Goal: Task Accomplishment & Management: Use online tool/utility

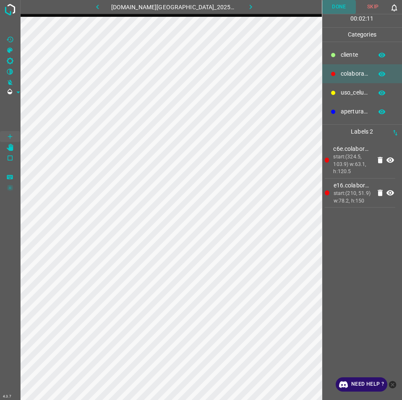
click at [333, 8] on button "Done" at bounding box center [340, 7] width 34 height 14
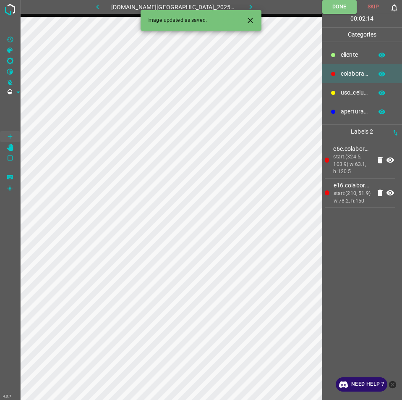
click at [247, 3] on icon "button" at bounding box center [251, 7] width 9 height 9
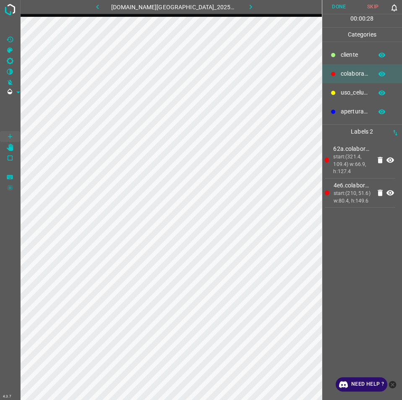
click at [331, 2] on button "Done" at bounding box center [340, 7] width 34 height 14
click at [330, 7] on button "Done" at bounding box center [340, 7] width 34 height 14
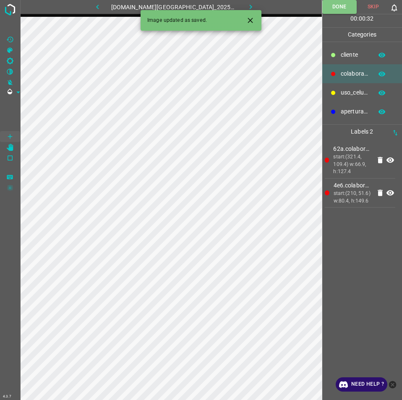
click at [238, 3] on button "button" at bounding box center [251, 7] width 27 height 14
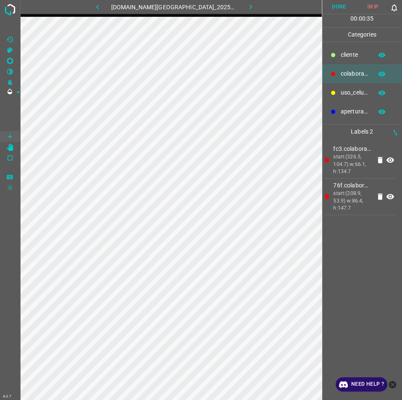
click at [336, 4] on button "Done" at bounding box center [340, 7] width 34 height 14
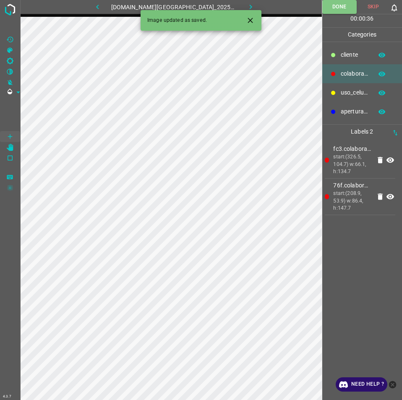
click at [239, 1] on button "button" at bounding box center [251, 7] width 27 height 14
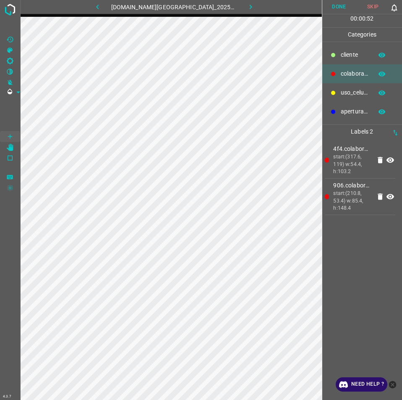
click at [338, 11] on button "Done" at bounding box center [340, 7] width 34 height 14
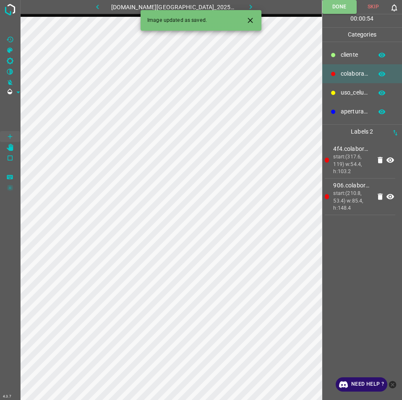
click at [247, 5] on icon "button" at bounding box center [251, 7] width 9 height 9
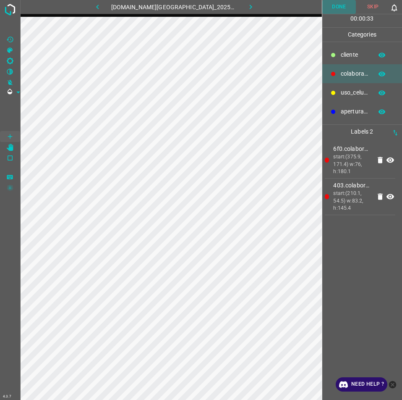
click at [344, 12] on button "Done" at bounding box center [340, 7] width 34 height 14
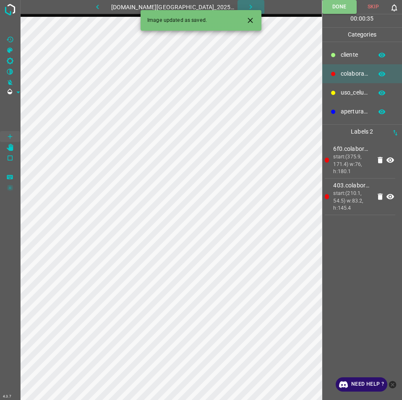
click at [247, 4] on icon "button" at bounding box center [251, 7] width 9 height 9
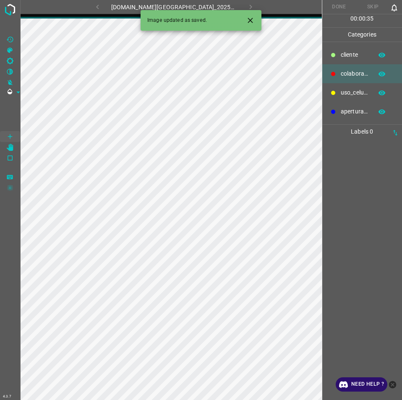
click at [276, 7] on div "891-bch-samara.ddns.me_20250809_131157_000001380.jpg" at bounding box center [174, 7] width 253 height 14
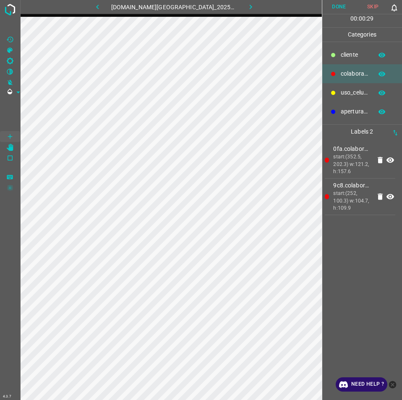
click at [329, 6] on button "Done" at bounding box center [340, 7] width 34 height 14
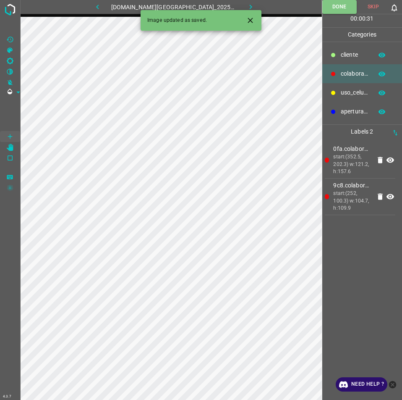
click at [247, 3] on icon "button" at bounding box center [251, 7] width 9 height 9
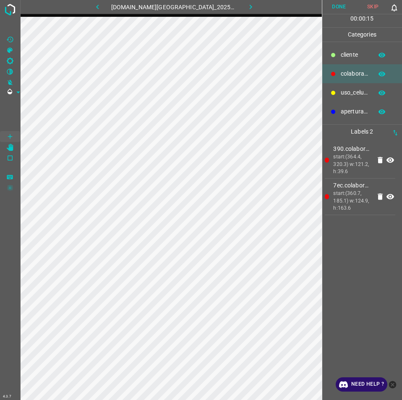
click at [343, 4] on button "Done" at bounding box center [340, 7] width 34 height 14
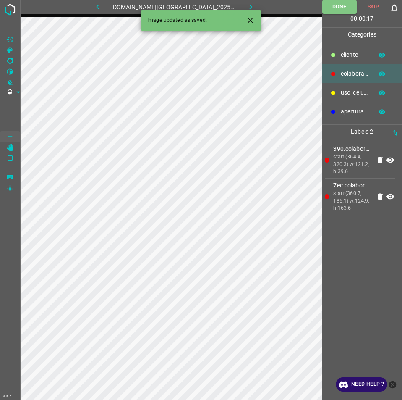
click at [247, 6] on icon "button" at bounding box center [251, 7] width 9 height 9
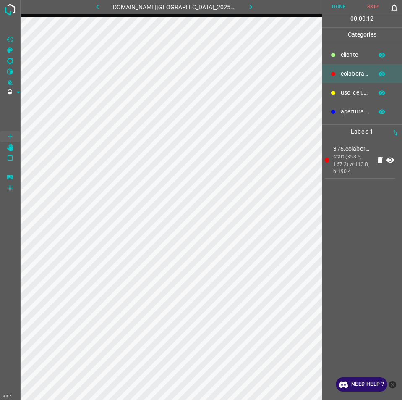
click at [335, 8] on button "Done" at bounding box center [340, 7] width 34 height 14
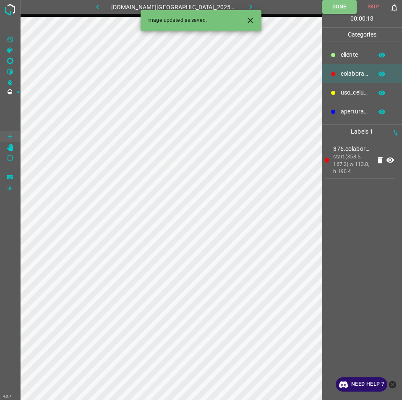
click at [247, 7] on icon "button" at bounding box center [251, 7] width 9 height 9
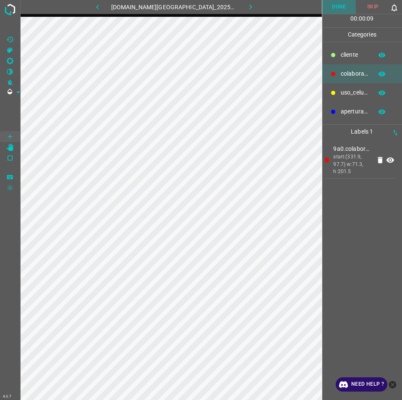
click at [336, 1] on button "Done" at bounding box center [340, 7] width 34 height 14
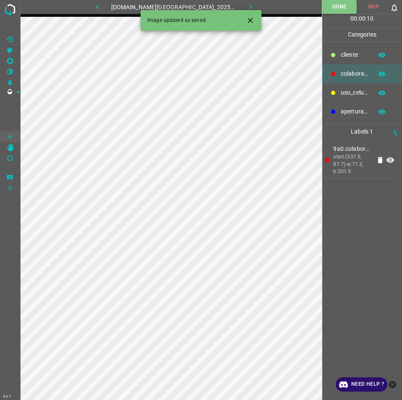
click at [247, 9] on icon "button" at bounding box center [251, 7] width 9 height 9
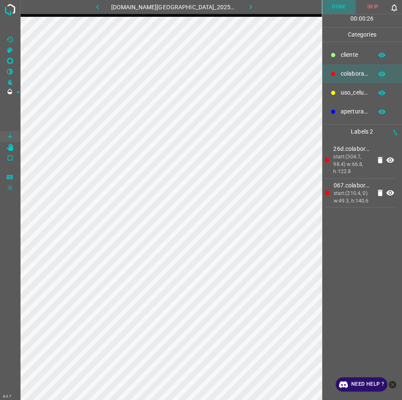
click at [334, 1] on button "Done" at bounding box center [340, 7] width 34 height 14
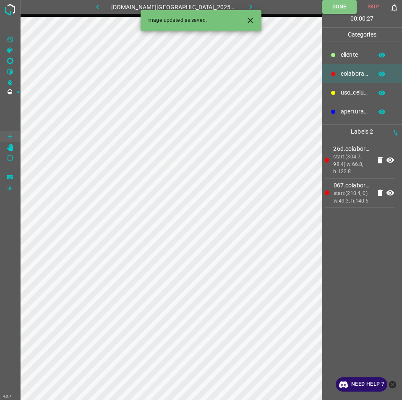
click at [247, 6] on icon "button" at bounding box center [251, 7] width 9 height 9
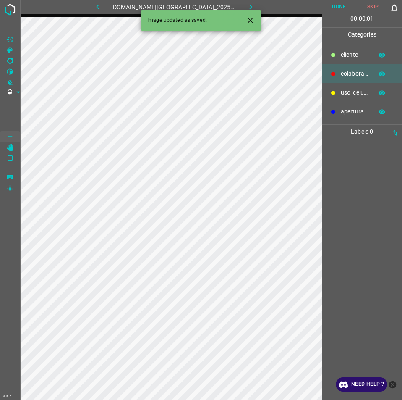
click at [252, 19] on icon "Close" at bounding box center [250, 20] width 5 height 5
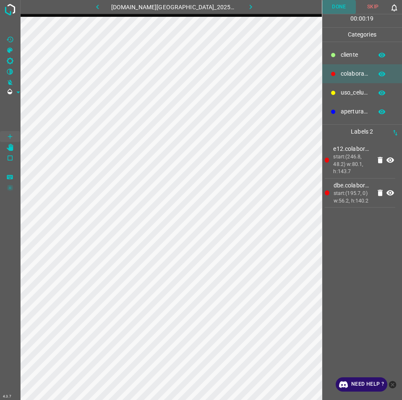
click at [338, 7] on button "Done" at bounding box center [340, 7] width 34 height 14
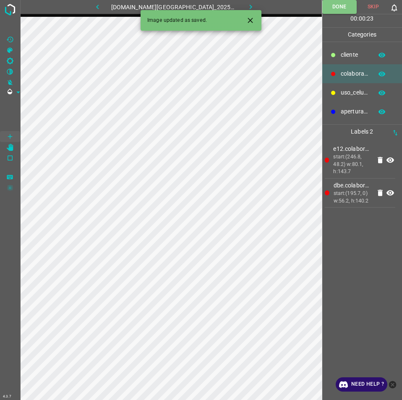
click at [247, 5] on icon "button" at bounding box center [251, 7] width 9 height 9
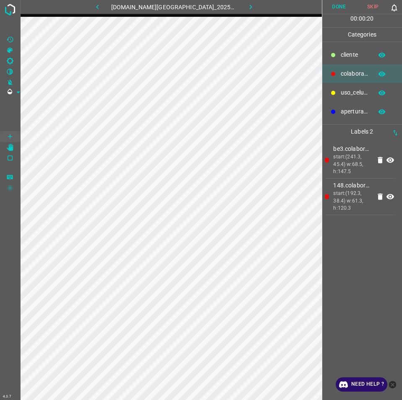
click at [338, 11] on button "Done" at bounding box center [340, 7] width 34 height 14
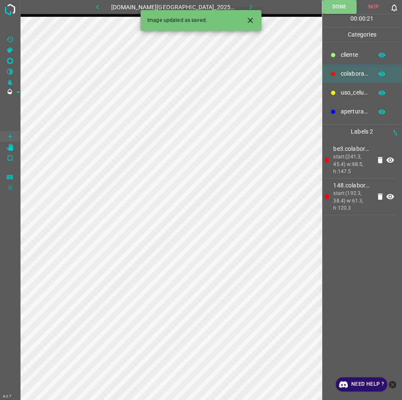
click at [244, 11] on div "Image updated as saved." at bounding box center [201, 20] width 121 height 21
click at [243, 2] on button "button" at bounding box center [251, 7] width 27 height 14
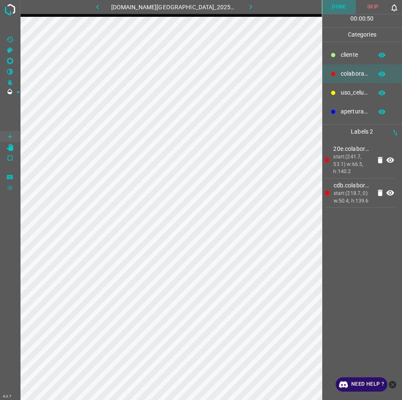
click at [339, 5] on button "Done" at bounding box center [340, 7] width 34 height 14
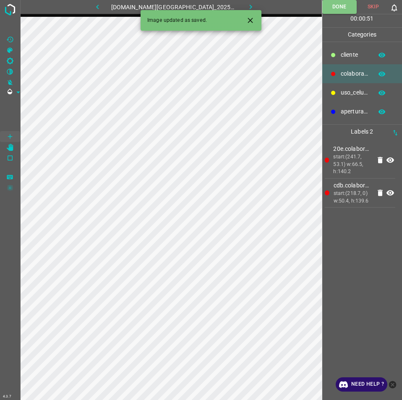
click at [238, 5] on button "button" at bounding box center [251, 7] width 27 height 14
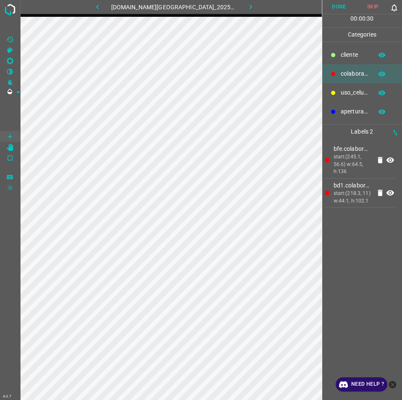
click at [344, 5] on button "Done" at bounding box center [340, 7] width 34 height 14
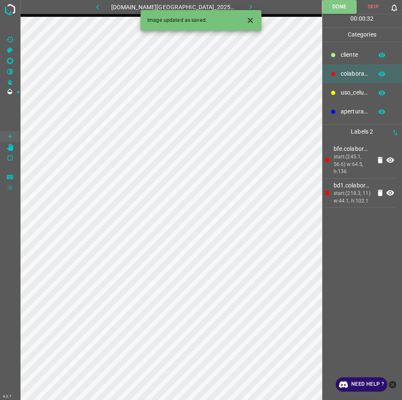
click at [247, 5] on icon "button" at bounding box center [251, 7] width 9 height 9
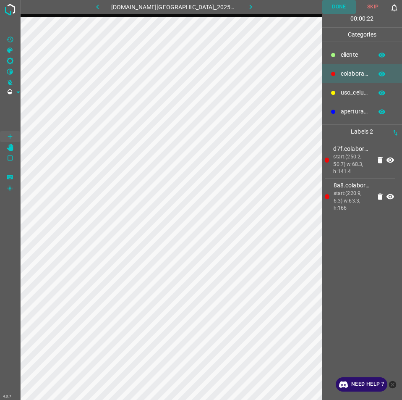
click at [345, 5] on button "Done" at bounding box center [340, 7] width 34 height 14
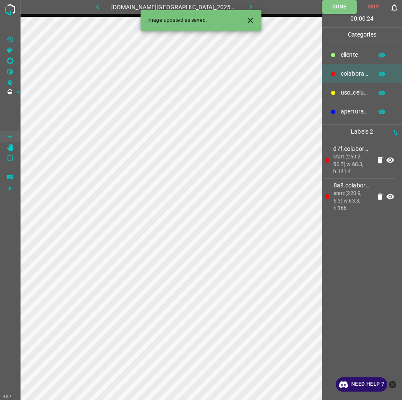
click at [246, 1] on button "button" at bounding box center [251, 7] width 27 height 14
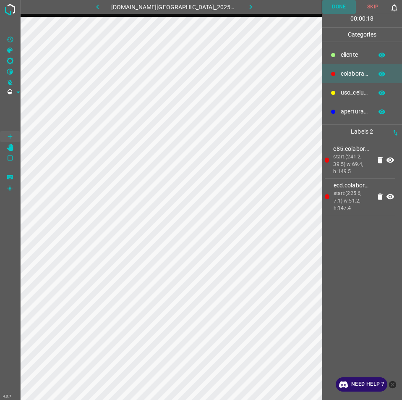
click at [338, 10] on button "Done" at bounding box center [340, 7] width 34 height 14
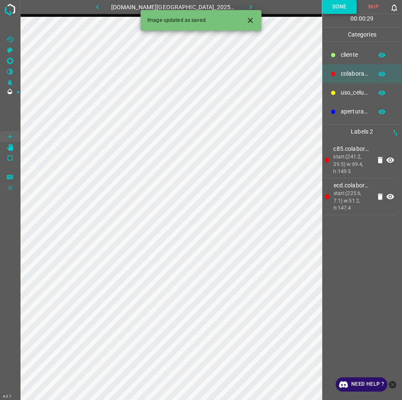
click at [337, 4] on button "Done" at bounding box center [340, 7] width 34 height 14
click at [247, 6] on icon "button" at bounding box center [251, 7] width 9 height 9
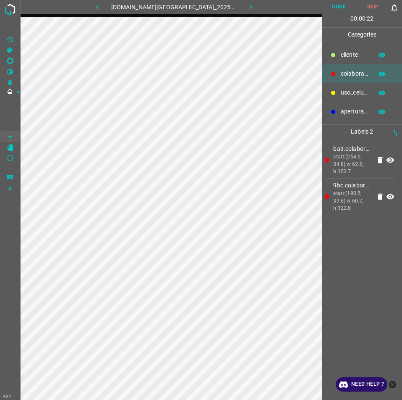
click at [346, 3] on button "Done" at bounding box center [340, 7] width 34 height 14
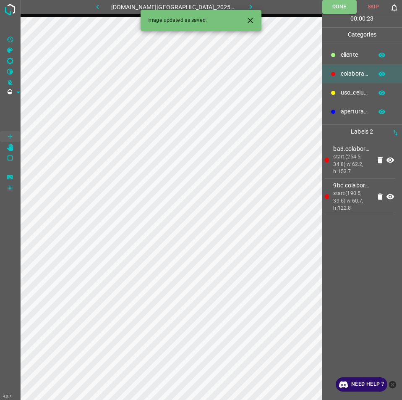
click at [247, 3] on icon "button" at bounding box center [251, 7] width 9 height 9
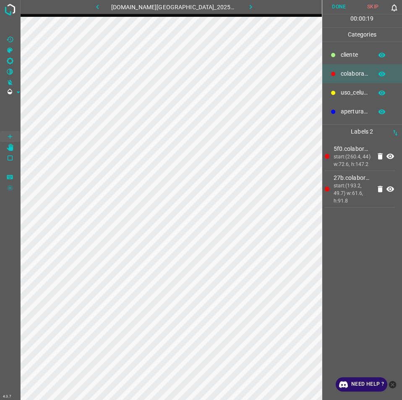
click at [339, 12] on button "Done" at bounding box center [340, 7] width 34 height 14
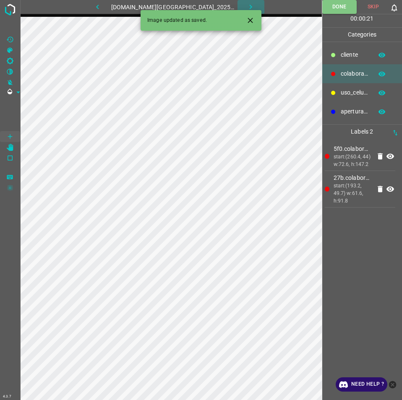
click at [247, 9] on icon "button" at bounding box center [251, 7] width 9 height 9
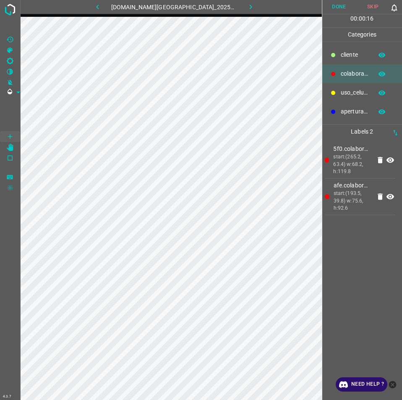
click at [333, 12] on button "Done" at bounding box center [340, 7] width 34 height 14
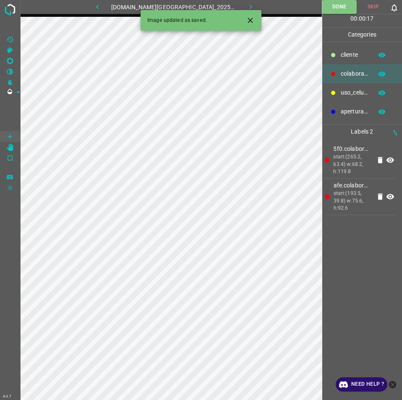
click at [252, 5] on button "button" at bounding box center [251, 7] width 27 height 14
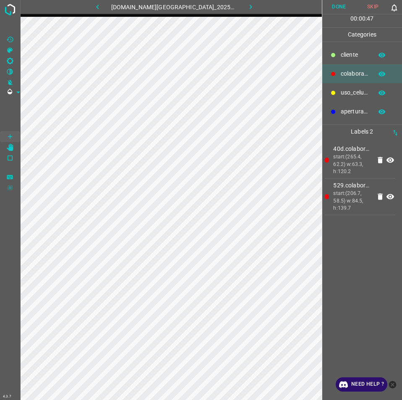
click at [343, 5] on button "Done" at bounding box center [340, 7] width 34 height 14
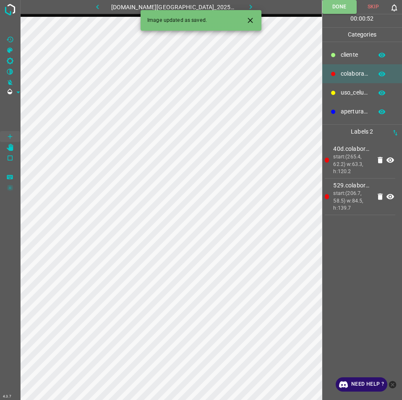
click at [250, 5] on icon "button" at bounding box center [251, 7] width 3 height 5
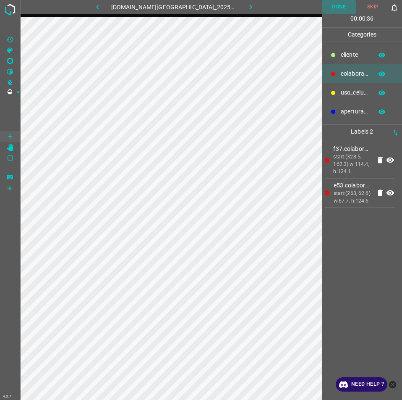
click at [332, 5] on button "Done" at bounding box center [340, 7] width 34 height 14
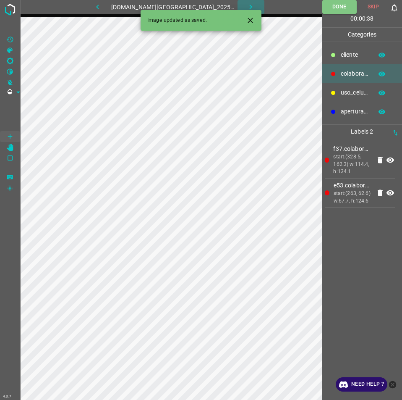
click at [247, 6] on icon "button" at bounding box center [251, 7] width 9 height 9
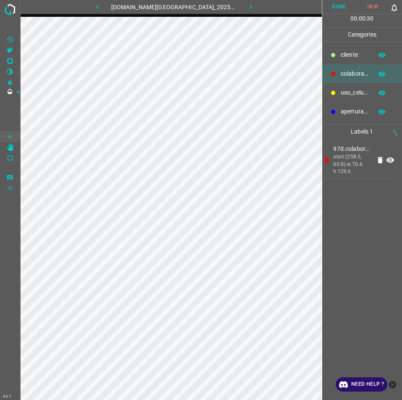
click at [336, 7] on button "Done" at bounding box center [340, 7] width 34 height 14
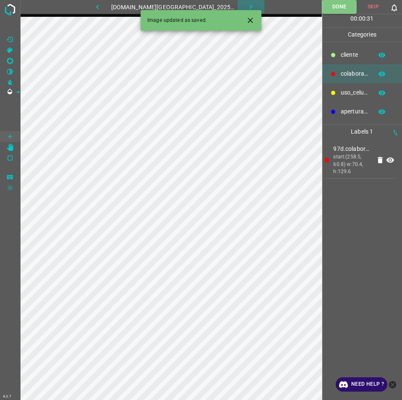
click at [247, 6] on icon "button" at bounding box center [251, 7] width 9 height 9
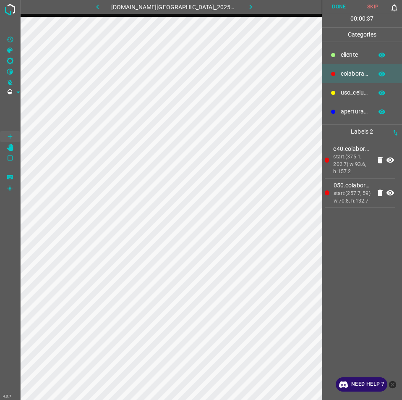
click at [347, 1] on button "Done" at bounding box center [340, 7] width 34 height 14
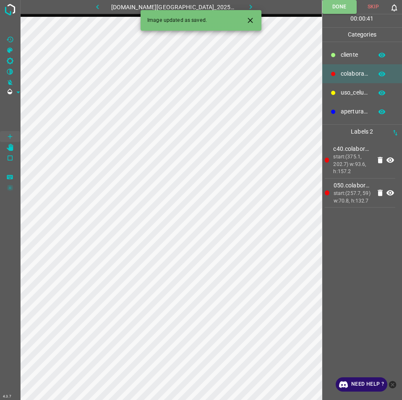
click at [247, 7] on icon "button" at bounding box center [251, 7] width 9 height 9
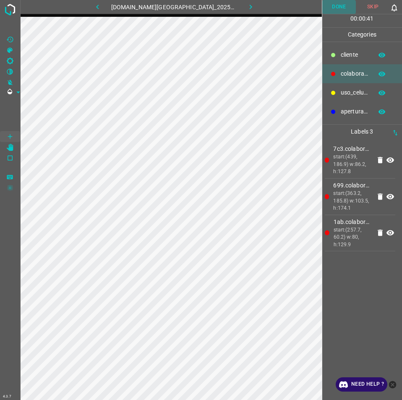
click at [342, 3] on button "Done" at bounding box center [340, 7] width 34 height 14
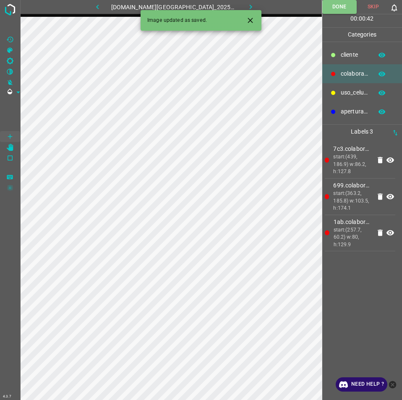
click at [242, 1] on button "button" at bounding box center [251, 7] width 27 height 14
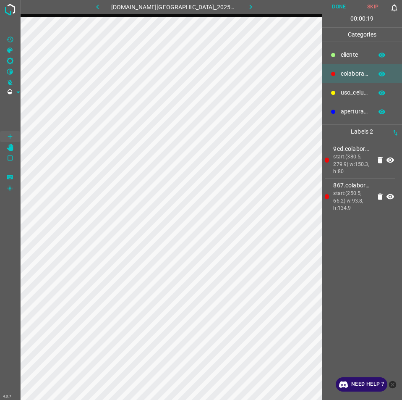
click at [336, 6] on button "Done" at bounding box center [340, 7] width 34 height 14
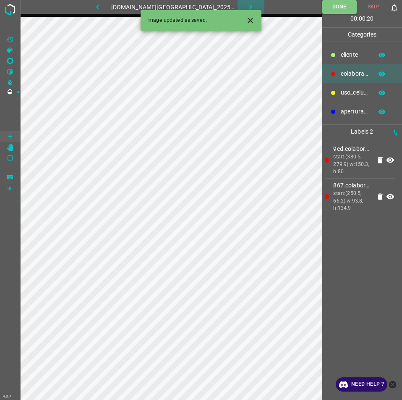
click at [247, 8] on icon "button" at bounding box center [251, 7] width 9 height 9
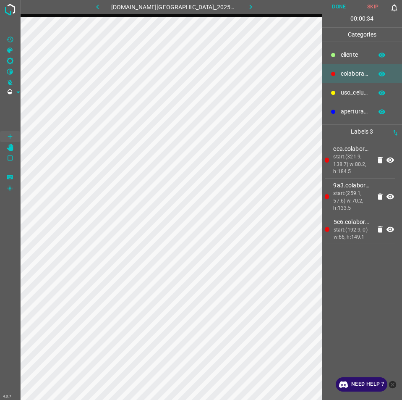
click at [337, 5] on button "Done" at bounding box center [340, 7] width 34 height 14
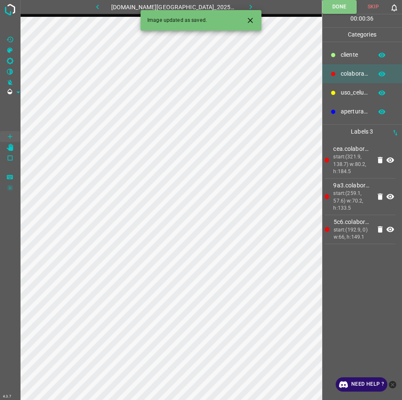
click at [242, 12] on div "Image updated as saved." at bounding box center [201, 20] width 121 height 21
click at [244, 1] on button "button" at bounding box center [251, 7] width 27 height 14
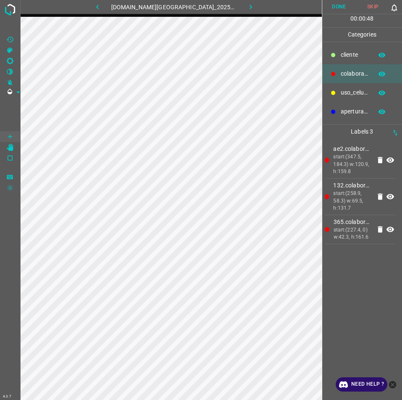
click at [342, 5] on button "Done" at bounding box center [340, 7] width 34 height 14
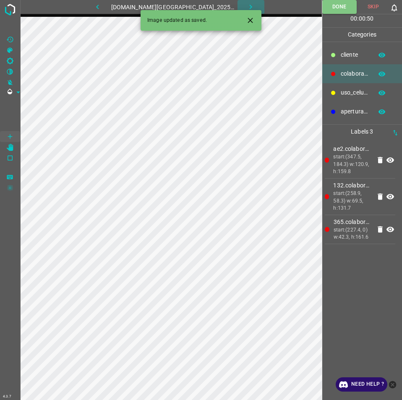
click at [239, 0] on button "button" at bounding box center [251, 7] width 27 height 14
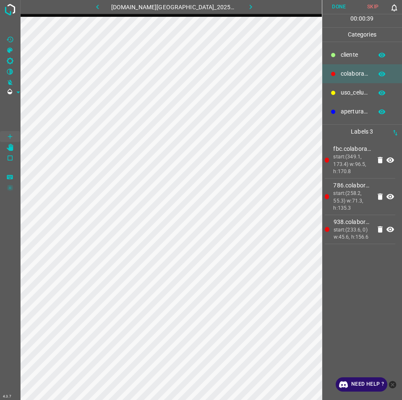
drag, startPoint x: 341, startPoint y: 4, endPoint x: 321, endPoint y: 13, distance: 22.2
click at [339, 4] on button "Done" at bounding box center [340, 7] width 34 height 14
click at [247, 3] on icon "button" at bounding box center [251, 7] width 9 height 9
click at [341, 10] on button "Done" at bounding box center [340, 7] width 34 height 14
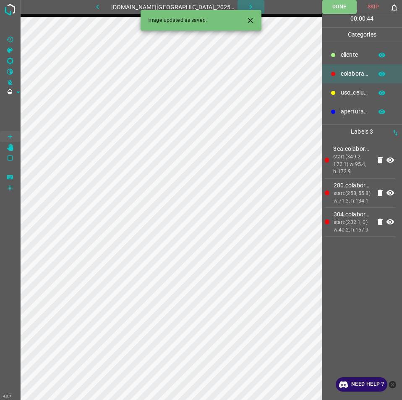
click at [249, 4] on button "button" at bounding box center [251, 7] width 27 height 14
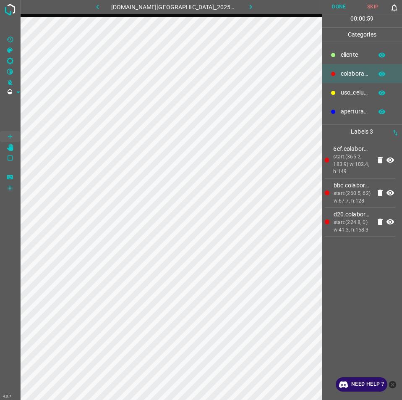
click at [336, 5] on button "Done" at bounding box center [340, 7] width 34 height 14
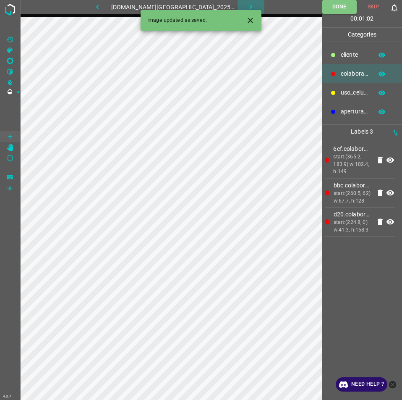
click at [247, 5] on button "button" at bounding box center [251, 7] width 27 height 14
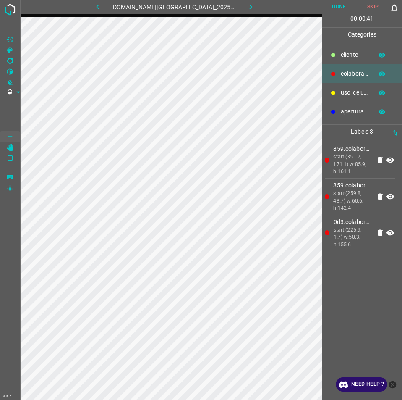
click at [330, 12] on button "Done" at bounding box center [340, 7] width 34 height 14
click at [247, 3] on button "button" at bounding box center [251, 7] width 27 height 14
click at [336, 11] on button "Done" at bounding box center [340, 7] width 34 height 14
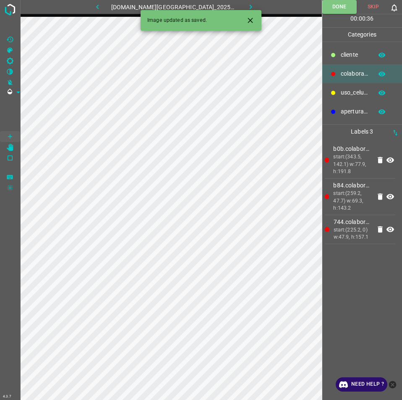
click at [247, 6] on button "button" at bounding box center [251, 7] width 27 height 14
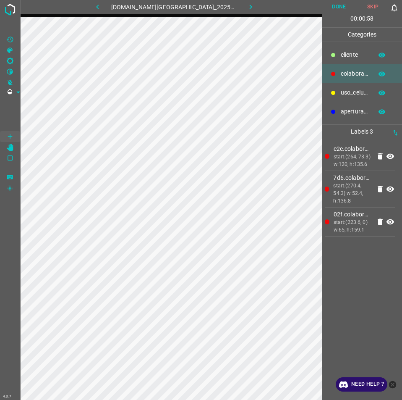
click at [340, 8] on button "Done" at bounding box center [340, 7] width 34 height 14
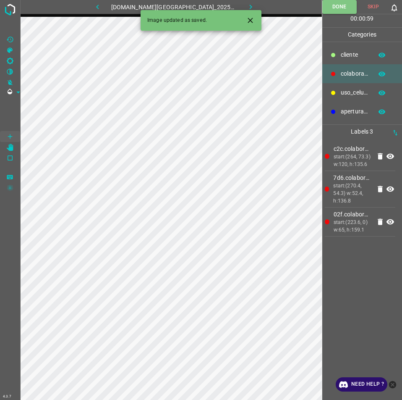
click at [240, 2] on button "button" at bounding box center [251, 7] width 27 height 14
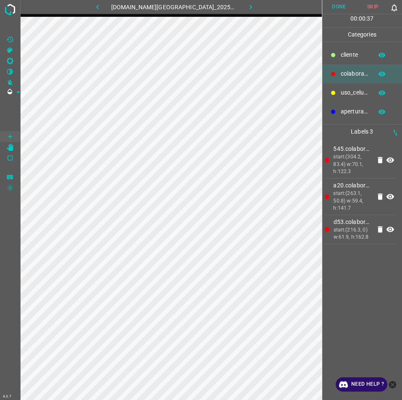
click at [333, 2] on button "Done" at bounding box center [340, 7] width 34 height 14
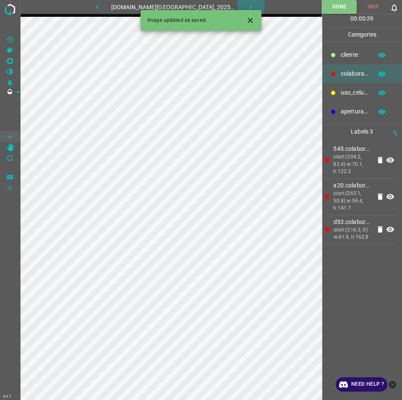
click at [247, 3] on icon "button" at bounding box center [251, 7] width 9 height 9
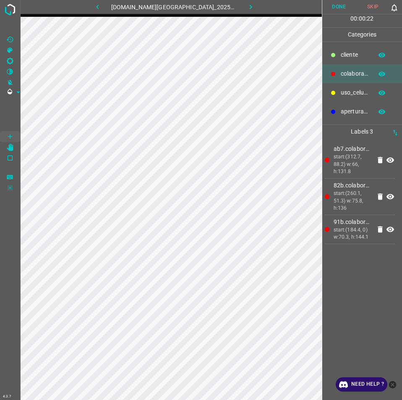
click at [339, 13] on button "Done" at bounding box center [340, 7] width 34 height 14
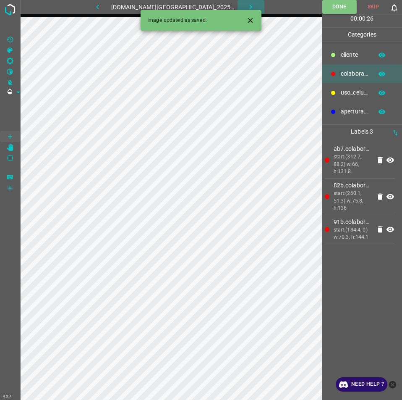
click at [247, 3] on icon "button" at bounding box center [251, 7] width 9 height 9
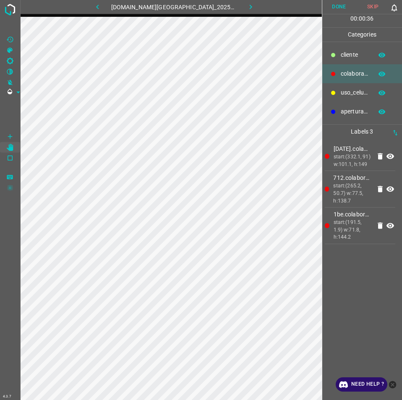
click at [332, 3] on button "Done" at bounding box center [340, 7] width 34 height 14
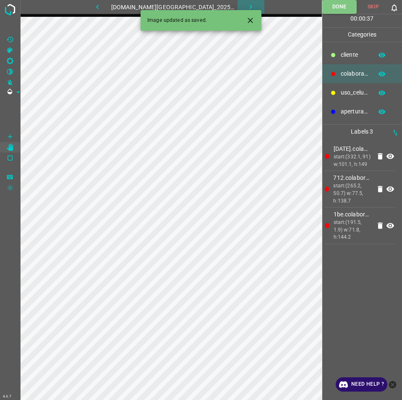
click at [245, 2] on button "button" at bounding box center [251, 7] width 27 height 14
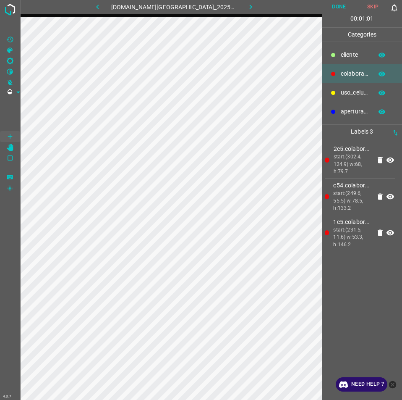
click at [336, 2] on button "Done" at bounding box center [340, 7] width 34 height 14
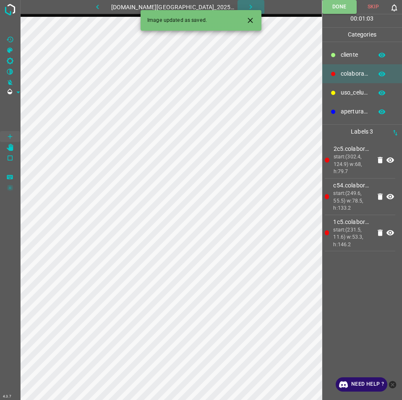
click at [247, 3] on icon "button" at bounding box center [251, 7] width 9 height 9
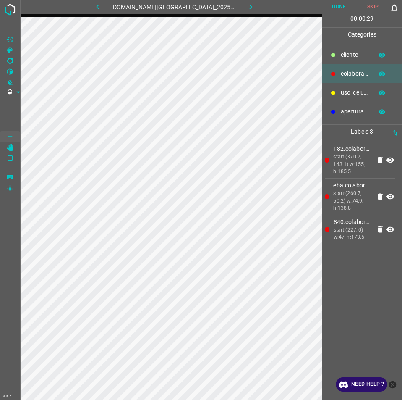
click at [327, 13] on button "Done" at bounding box center [340, 7] width 34 height 14
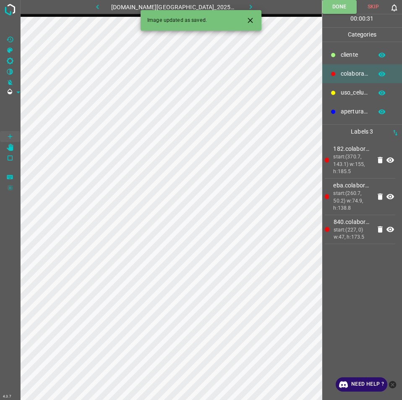
click at [250, 6] on icon "button" at bounding box center [251, 7] width 3 height 5
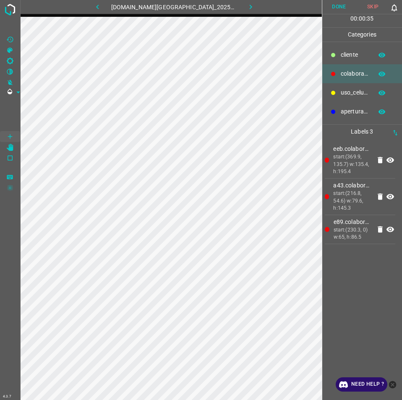
click at [336, 5] on button "Done" at bounding box center [340, 7] width 34 height 14
click at [239, 2] on button "button" at bounding box center [251, 7] width 27 height 14
click at [333, 8] on button "Done" at bounding box center [340, 7] width 34 height 14
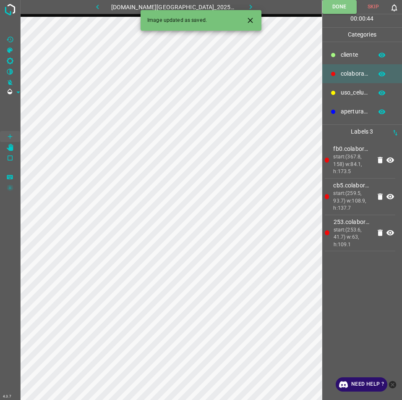
click at [247, 6] on icon "button" at bounding box center [251, 7] width 9 height 9
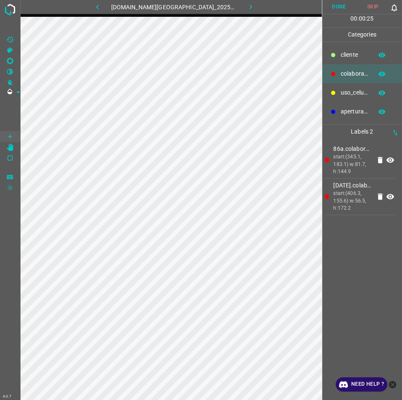
click at [347, 3] on button "Done" at bounding box center [340, 7] width 34 height 14
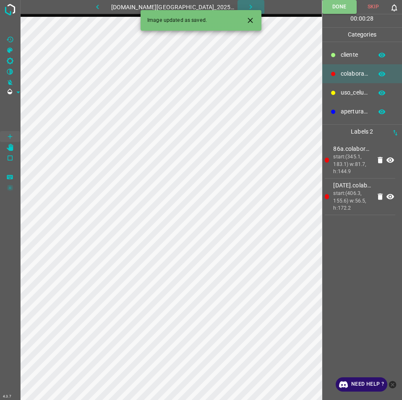
click at [247, 3] on icon "button" at bounding box center [251, 7] width 9 height 9
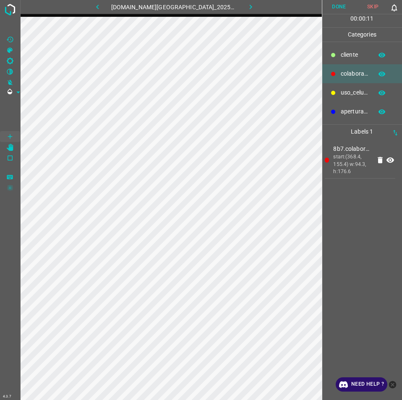
click at [343, 6] on button "Done" at bounding box center [340, 7] width 34 height 14
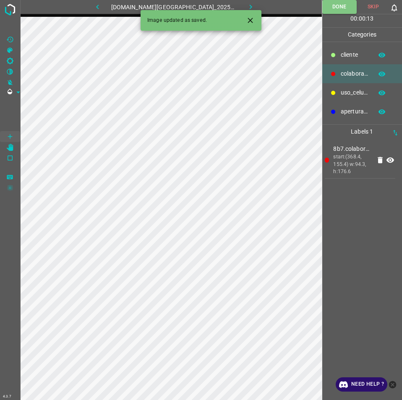
click at [247, 3] on icon "button" at bounding box center [251, 7] width 9 height 9
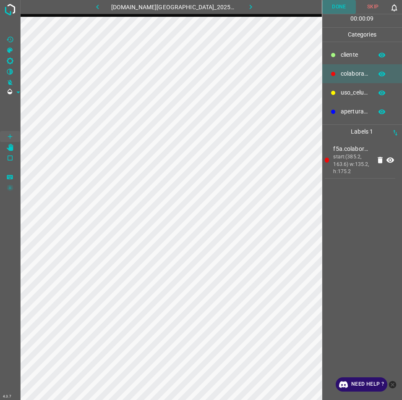
click at [339, 8] on button "Done" at bounding box center [340, 7] width 34 height 14
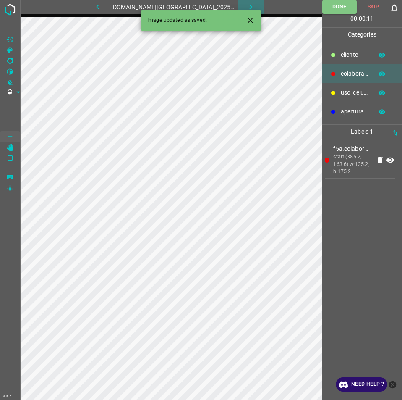
click at [247, 1] on button "button" at bounding box center [251, 7] width 27 height 14
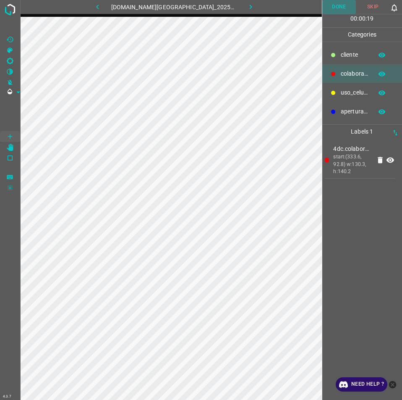
click at [345, 10] on button "Done" at bounding box center [340, 7] width 34 height 14
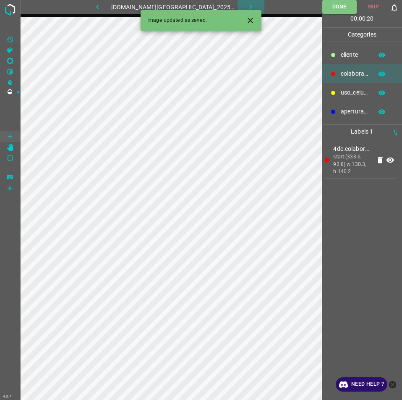
click at [247, 5] on icon "button" at bounding box center [251, 7] width 9 height 9
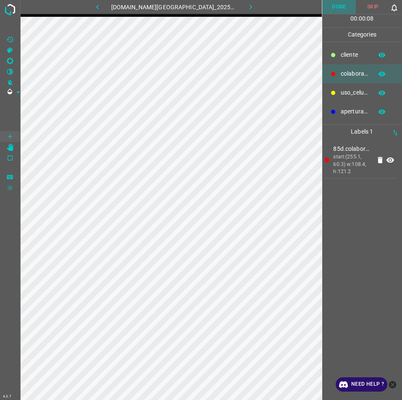
drag, startPoint x: 341, startPoint y: 3, endPoint x: 329, endPoint y: 13, distance: 15.8
click at [341, 5] on button "Done" at bounding box center [340, 7] width 34 height 14
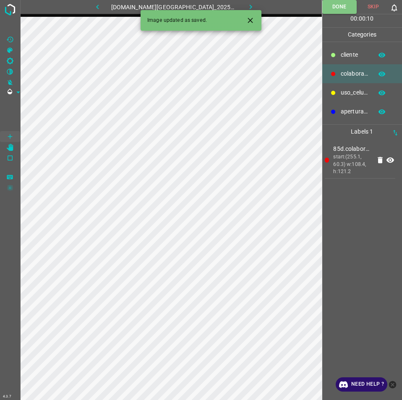
click at [238, 1] on button "button" at bounding box center [251, 7] width 27 height 14
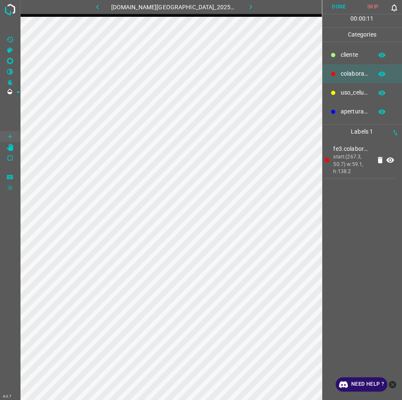
click at [345, 6] on button "Done" at bounding box center [340, 7] width 34 height 14
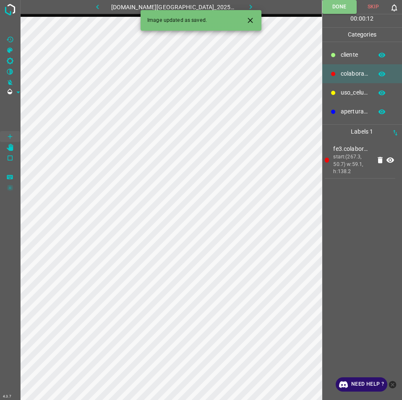
click at [250, 8] on icon "button" at bounding box center [251, 7] width 3 height 5
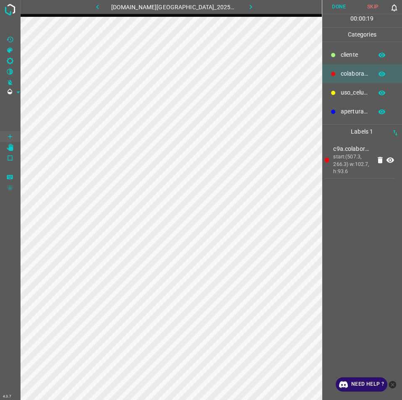
click at [343, 2] on button "Done" at bounding box center [340, 7] width 34 height 14
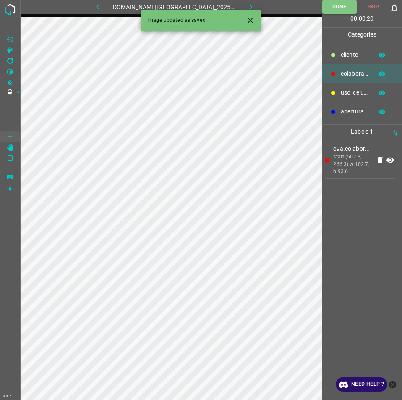
click at [248, 8] on div "4.3.7 891-bch-samara.ddns.me_20250809_131203_000000540.jpg Done Skip 0 00 : 00 …" at bounding box center [201, 200] width 402 height 400
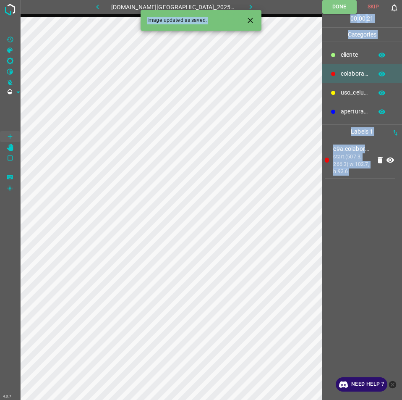
click at [250, 8] on icon "button" at bounding box center [251, 7] width 3 height 5
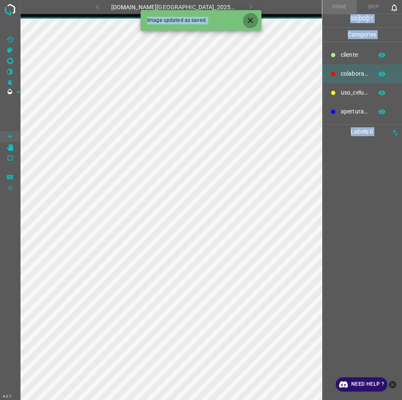
click at [253, 21] on icon "Close" at bounding box center [250, 20] width 9 height 9
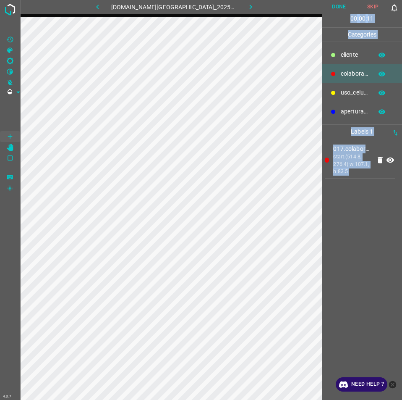
click at [339, 3] on button "Done" at bounding box center [340, 7] width 34 height 14
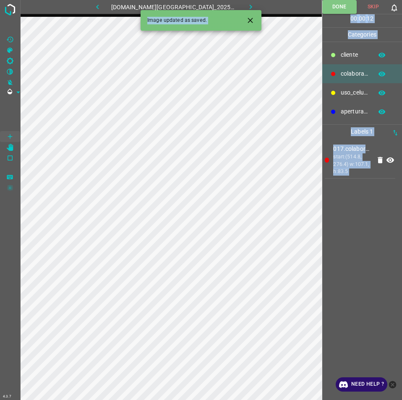
click at [247, 9] on button "button" at bounding box center [251, 7] width 27 height 14
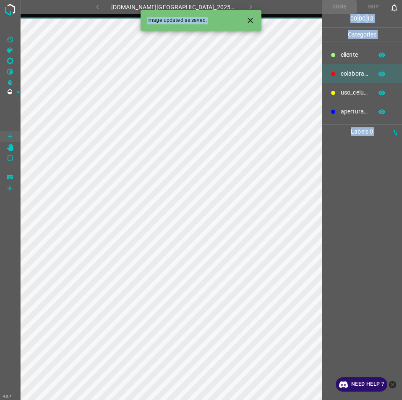
click at [368, 226] on div at bounding box center [362, 269] width 75 height 261
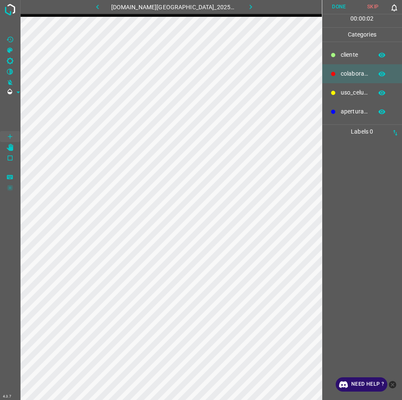
click at [109, 0] on button "button" at bounding box center [97, 7] width 27 height 14
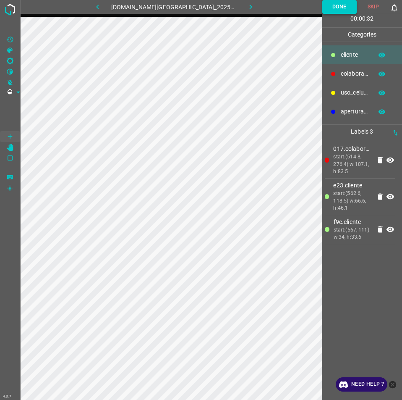
click at [334, 3] on button "Done" at bounding box center [340, 7] width 34 height 14
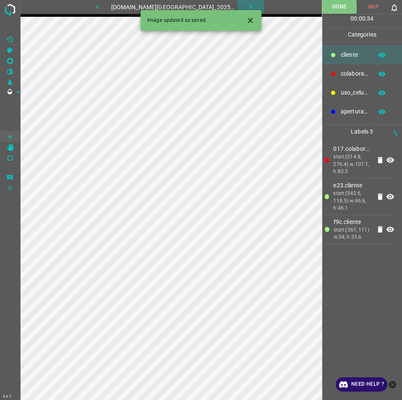
click at [247, 8] on icon "button" at bounding box center [251, 7] width 9 height 9
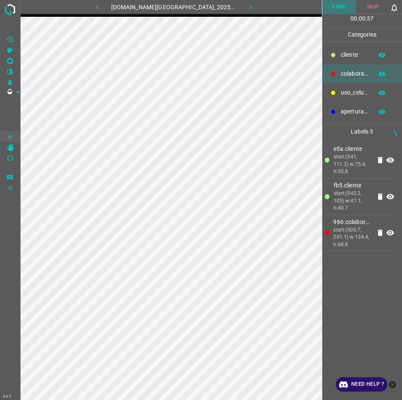
click at [336, 5] on button "Done" at bounding box center [340, 7] width 34 height 14
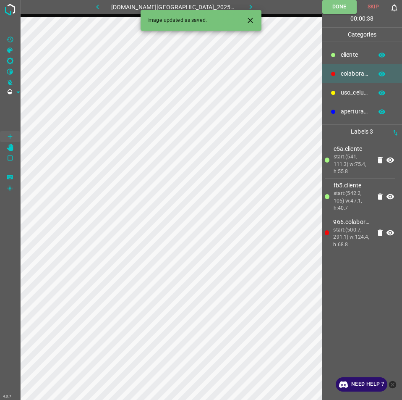
click at [247, 3] on icon "button" at bounding box center [251, 7] width 9 height 9
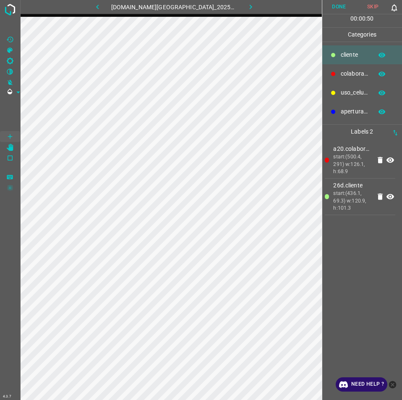
click at [339, 3] on button "Done" at bounding box center [340, 7] width 34 height 14
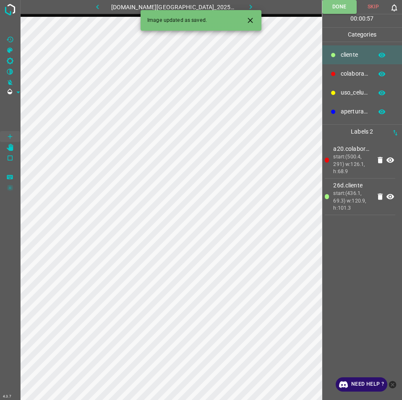
click at [238, 1] on button "button" at bounding box center [251, 7] width 27 height 14
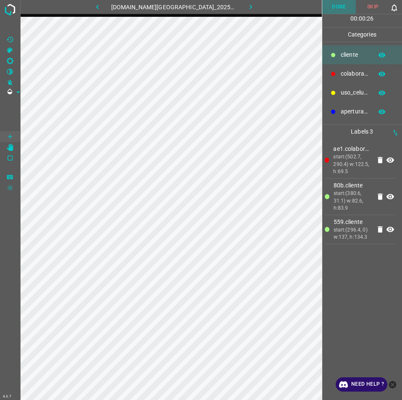
click at [343, 3] on button "Done" at bounding box center [340, 7] width 34 height 14
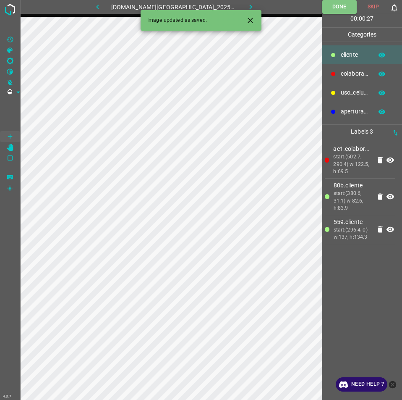
click at [247, 8] on icon "button" at bounding box center [251, 7] width 9 height 9
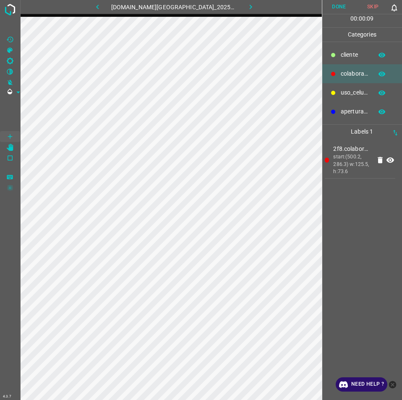
click at [344, 8] on button "Done" at bounding box center [340, 7] width 34 height 14
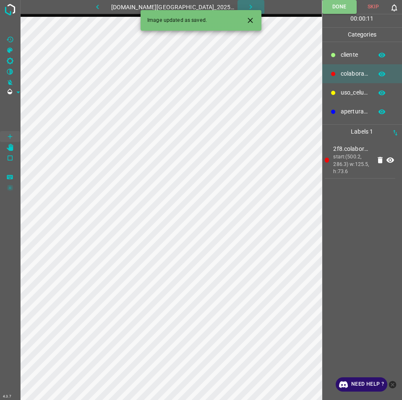
click at [247, 5] on icon "button" at bounding box center [251, 7] width 9 height 9
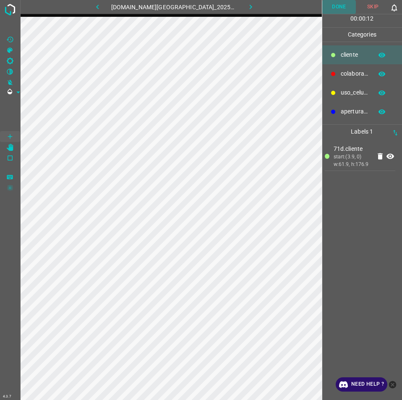
click at [338, 1] on button "Done" at bounding box center [340, 7] width 34 height 14
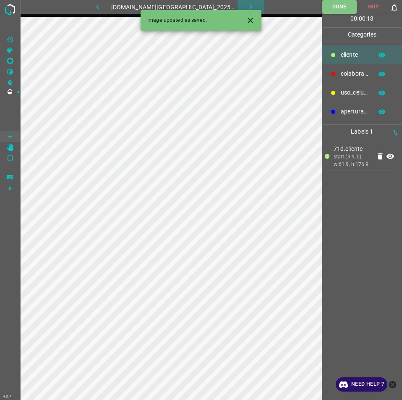
click at [247, 7] on icon "button" at bounding box center [251, 7] width 9 height 9
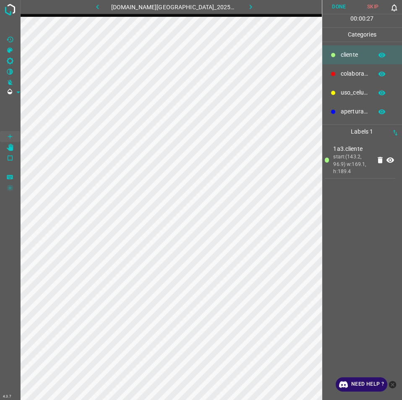
click at [336, 3] on button "Done" at bounding box center [340, 7] width 34 height 14
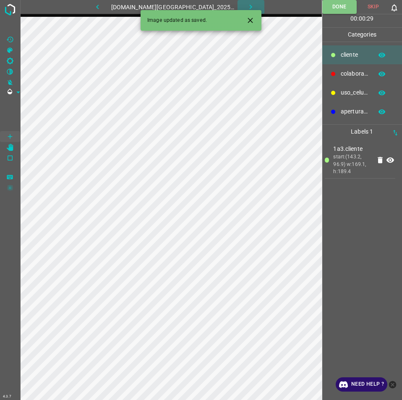
click at [241, 2] on button "button" at bounding box center [251, 7] width 27 height 14
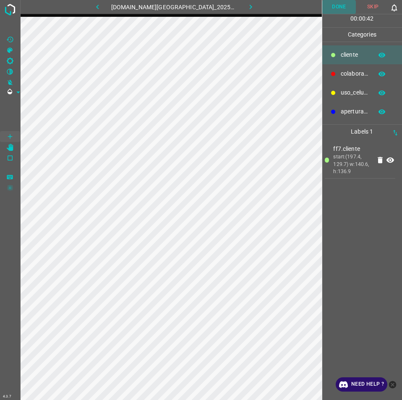
click at [347, 9] on button "Done" at bounding box center [340, 7] width 34 height 14
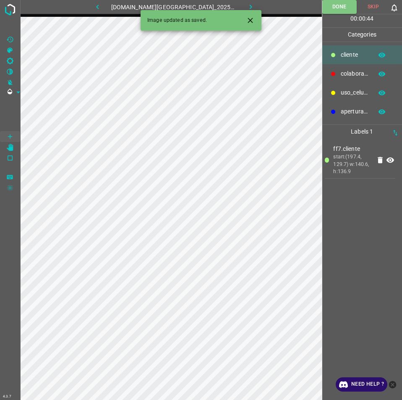
click at [247, 3] on icon "button" at bounding box center [251, 7] width 9 height 9
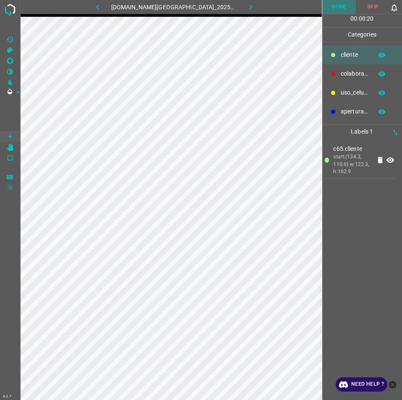
click at [327, 11] on button "Done" at bounding box center [340, 7] width 34 height 14
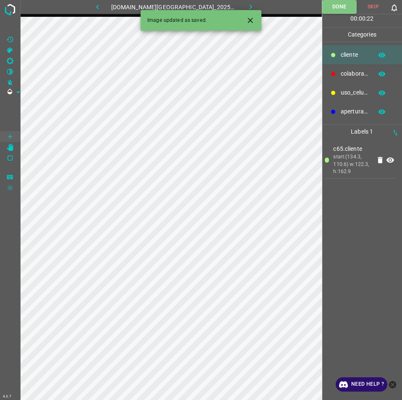
click at [247, 6] on icon "button" at bounding box center [251, 7] width 9 height 9
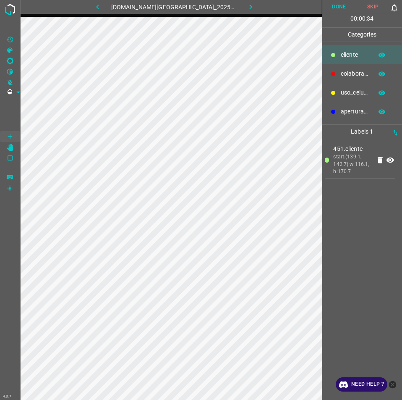
click at [339, 12] on button "Done" at bounding box center [340, 7] width 34 height 14
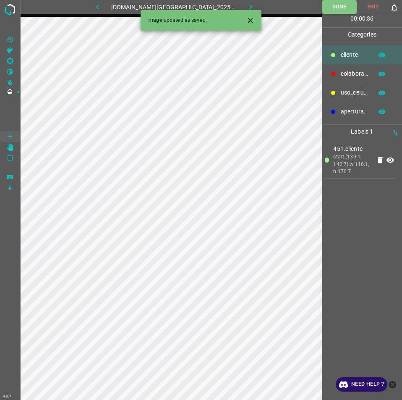
click at [248, 1] on button "button" at bounding box center [251, 7] width 27 height 14
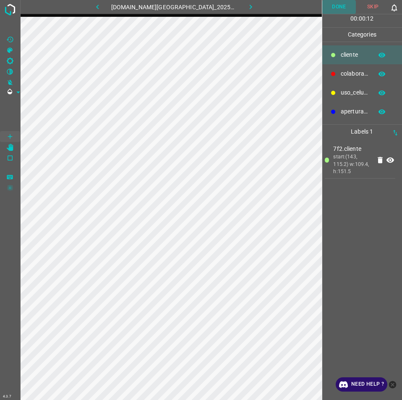
click at [333, 5] on button "Done" at bounding box center [340, 7] width 34 height 14
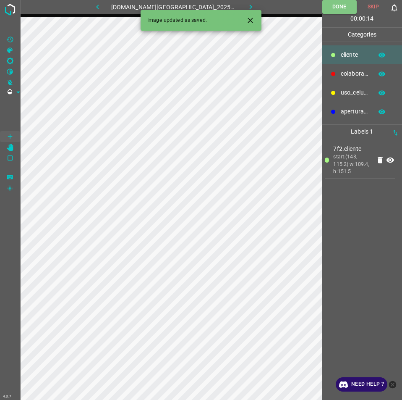
click at [250, 8] on icon "button" at bounding box center [251, 7] width 3 height 5
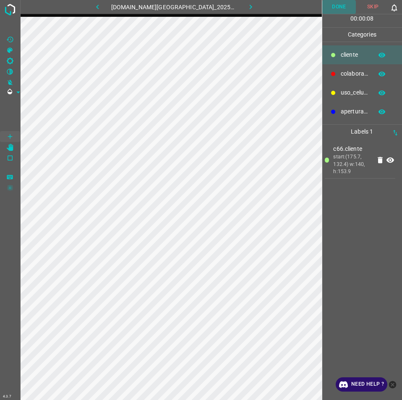
click at [350, 3] on button "Done" at bounding box center [340, 7] width 34 height 14
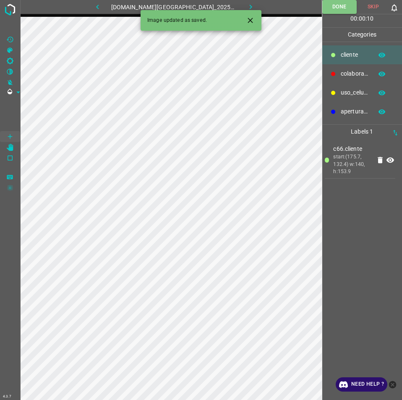
click at [247, 3] on icon "button" at bounding box center [251, 7] width 9 height 9
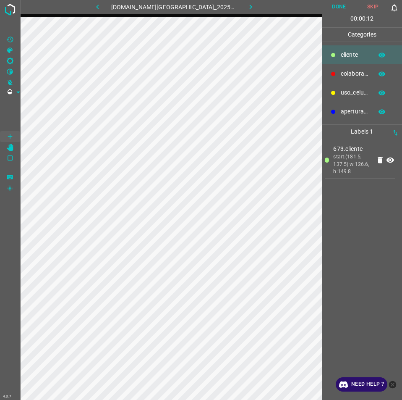
click at [335, 13] on button "Done" at bounding box center [340, 7] width 34 height 14
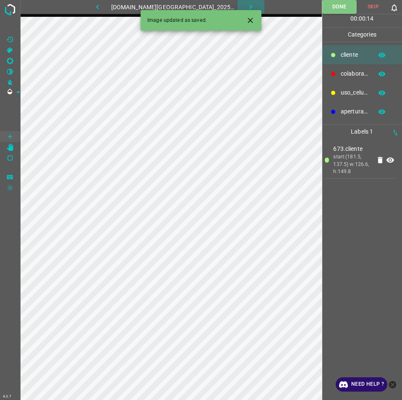
click at [247, 5] on icon "button" at bounding box center [251, 7] width 9 height 9
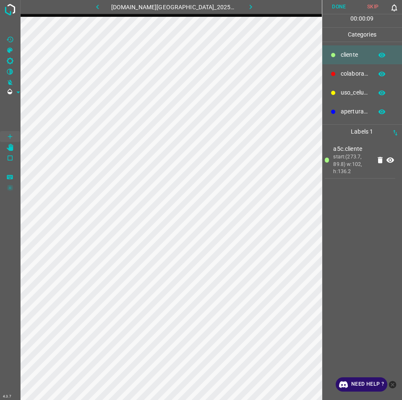
click at [333, 10] on button "Done" at bounding box center [340, 7] width 34 height 14
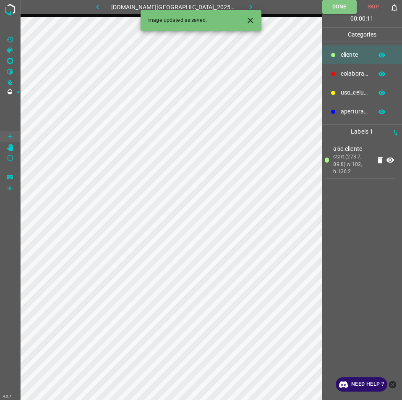
click at [247, 7] on icon "button" at bounding box center [251, 7] width 9 height 9
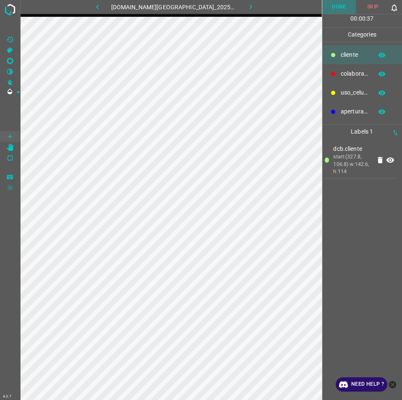
click at [339, 8] on button "Done" at bounding box center [340, 7] width 34 height 14
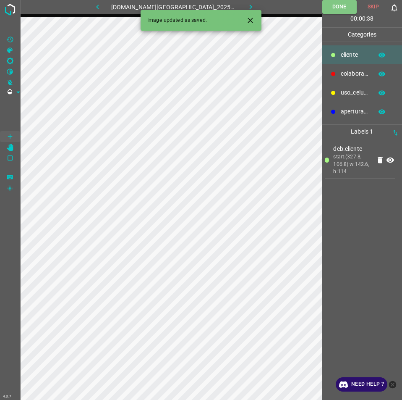
click at [240, 0] on button "button" at bounding box center [251, 7] width 27 height 14
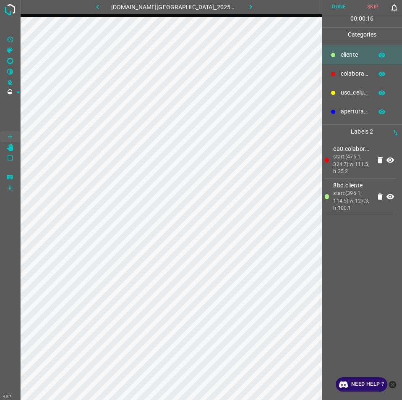
click at [331, 9] on button "Done" at bounding box center [340, 7] width 34 height 14
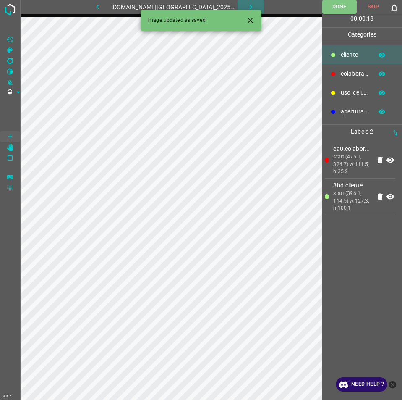
click at [242, 1] on button "button" at bounding box center [251, 7] width 27 height 14
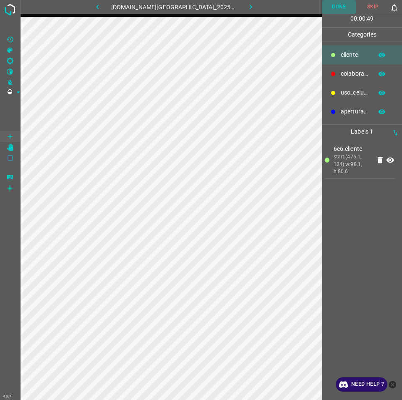
click at [330, 11] on button "Done" at bounding box center [340, 7] width 34 height 14
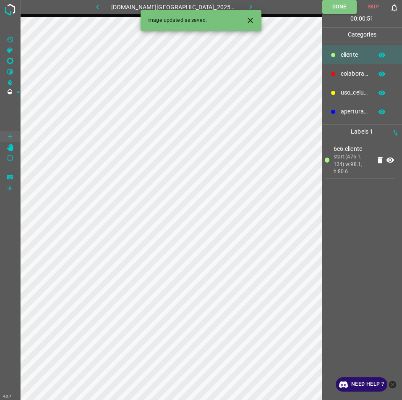
click at [247, 3] on icon "button" at bounding box center [251, 7] width 9 height 9
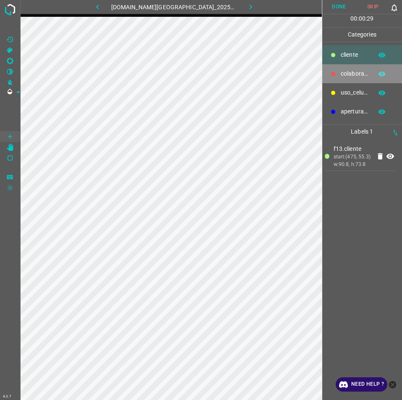
click at [357, 75] on p "colaborador" at bounding box center [355, 73] width 28 height 9
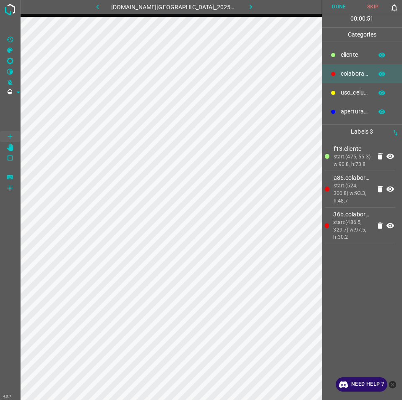
click at [334, 6] on button "Done" at bounding box center [340, 7] width 34 height 14
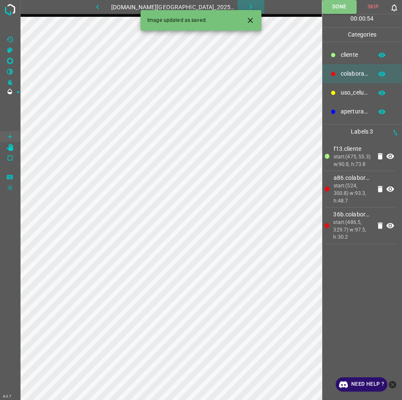
click at [247, 9] on icon "button" at bounding box center [251, 7] width 9 height 9
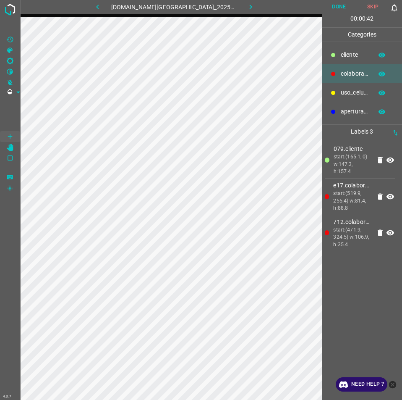
click at [334, 10] on button "Done" at bounding box center [340, 7] width 34 height 14
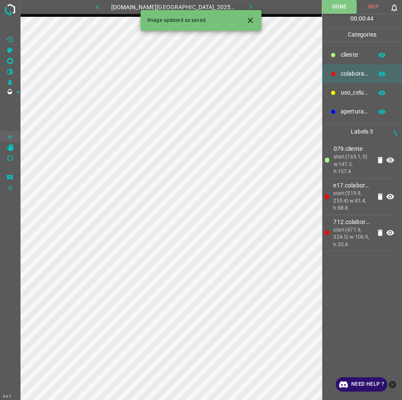
click at [251, 5] on button "button" at bounding box center [251, 7] width 27 height 14
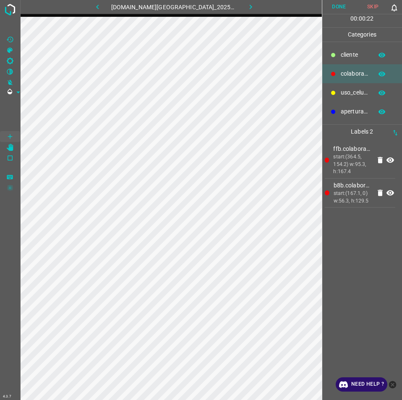
drag, startPoint x: 339, startPoint y: 10, endPoint x: 310, endPoint y: 14, distance: 29.3
click at [339, 9] on button "Done" at bounding box center [340, 7] width 34 height 14
drag, startPoint x: 242, startPoint y: 9, endPoint x: 229, endPoint y: 1, distance: 14.7
click at [247, 9] on icon "button" at bounding box center [251, 7] width 9 height 9
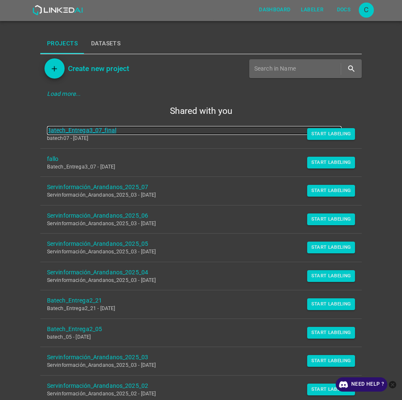
click at [106, 127] on link "Batech_Entrega3_07_final" at bounding box center [194, 130] width 295 height 9
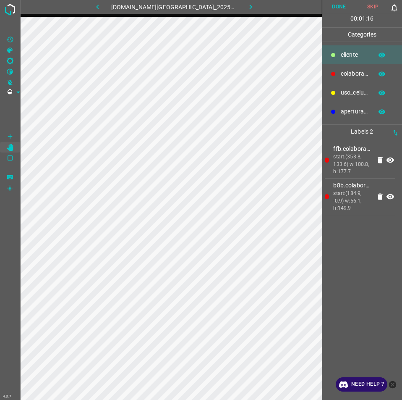
click at [336, 10] on button "Done" at bounding box center [340, 7] width 34 height 14
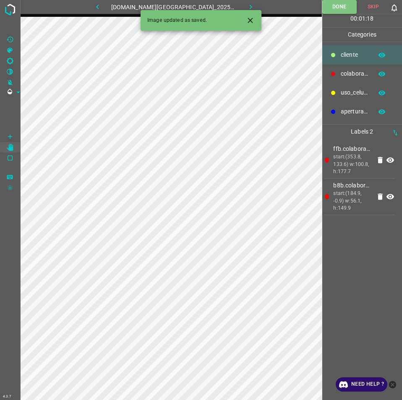
click at [247, 8] on icon "button" at bounding box center [251, 7] width 9 height 9
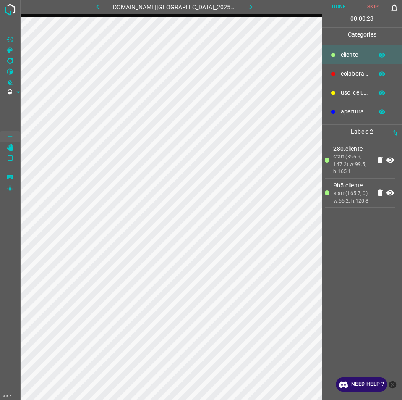
click at [339, 5] on button "Done" at bounding box center [340, 7] width 34 height 14
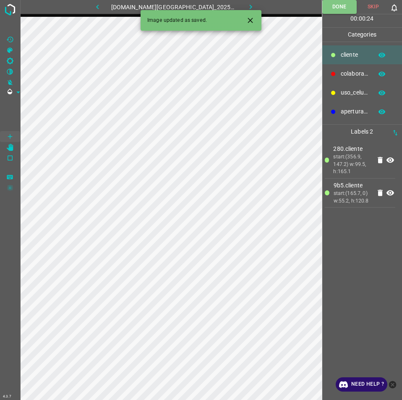
click at [247, 8] on button "button" at bounding box center [251, 7] width 27 height 14
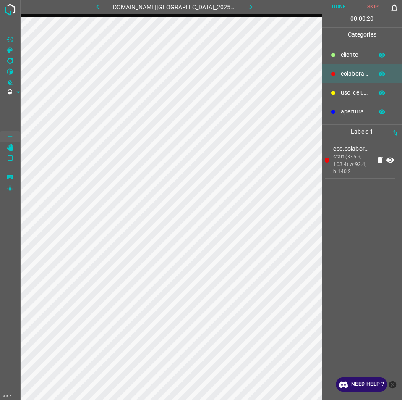
scroll to position [0, 14]
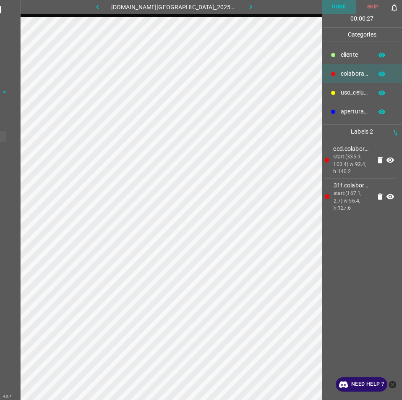
drag, startPoint x: 342, startPoint y: 8, endPoint x: 194, endPoint y: 16, distance: 148.5
click at [341, 8] on button "Done" at bounding box center [340, 7] width 34 height 14
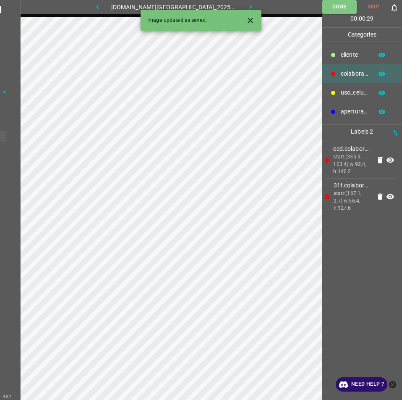
click at [102, 5] on icon "button" at bounding box center [97, 7] width 9 height 9
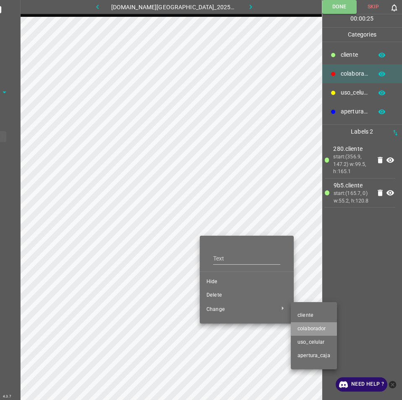
click at [324, 331] on span "colaborador" at bounding box center [314, 329] width 33 height 8
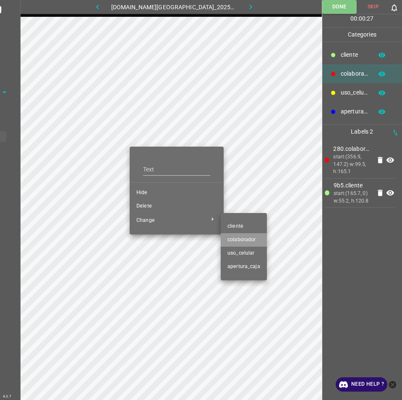
drag, startPoint x: 252, startPoint y: 236, endPoint x: 320, endPoint y: 39, distance: 208.8
click at [252, 236] on li "colaborador" at bounding box center [244, 239] width 46 height 13
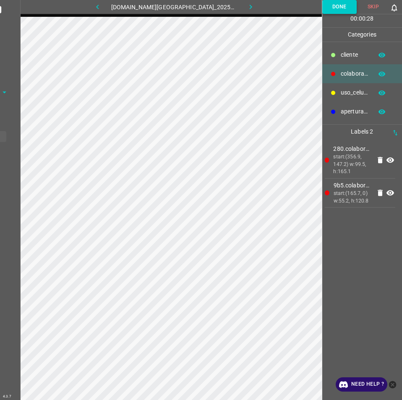
click at [336, 8] on button "Done" at bounding box center [340, 7] width 34 height 14
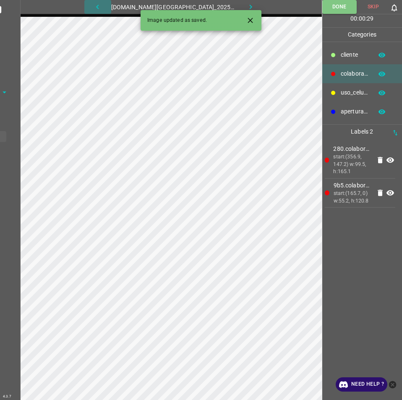
click at [102, 5] on icon "button" at bounding box center [97, 7] width 9 height 9
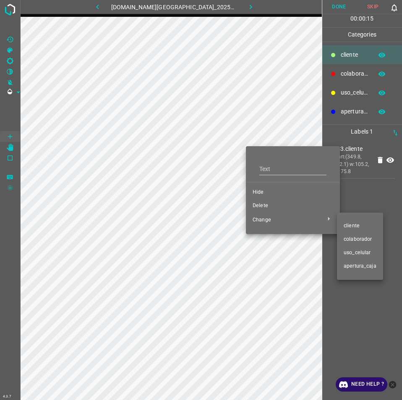
click at [351, 237] on span "colaborador" at bounding box center [360, 240] width 33 height 8
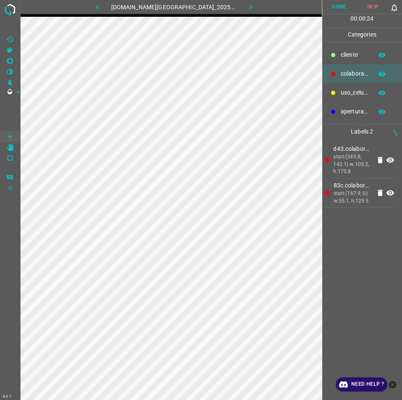
click at [334, 1] on button "Done" at bounding box center [340, 7] width 34 height 14
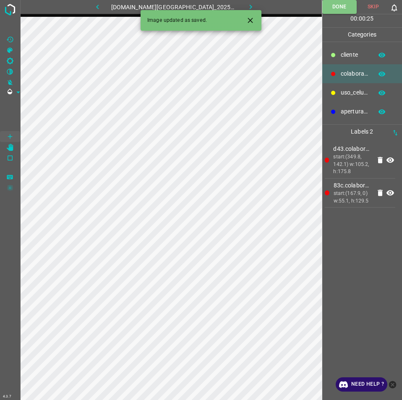
click at [246, 2] on button "button" at bounding box center [251, 7] width 27 height 14
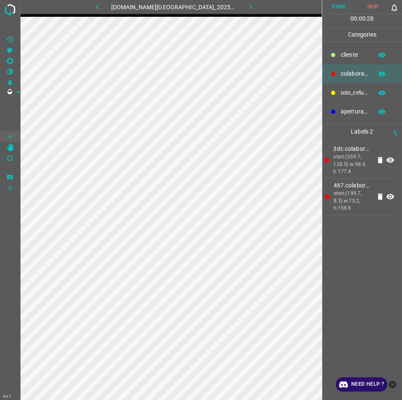
click at [337, 4] on button "Done" at bounding box center [340, 7] width 34 height 14
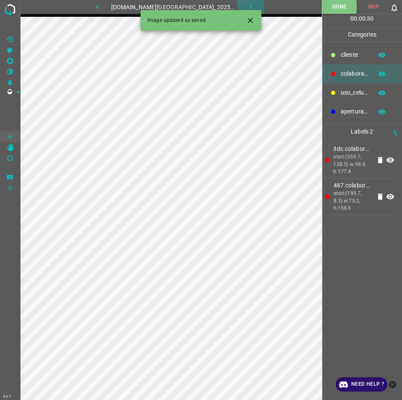
click at [250, 6] on icon "button" at bounding box center [251, 7] width 3 height 5
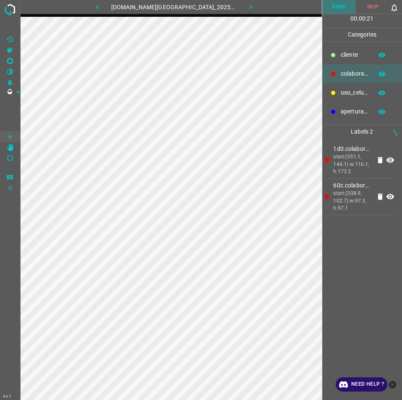
click at [330, 9] on button "Done" at bounding box center [340, 7] width 34 height 14
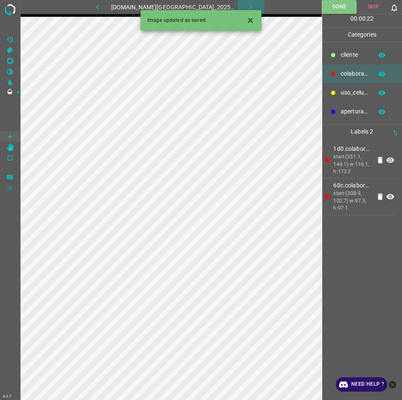
click at [247, 4] on icon "button" at bounding box center [251, 7] width 9 height 9
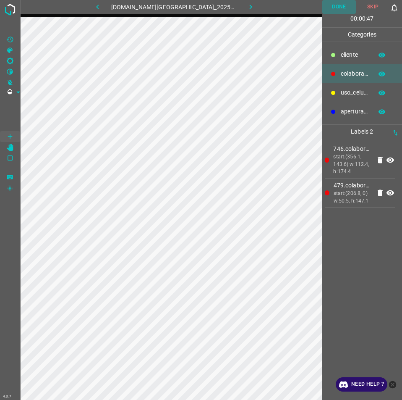
click at [344, 7] on button "Done" at bounding box center [340, 7] width 34 height 14
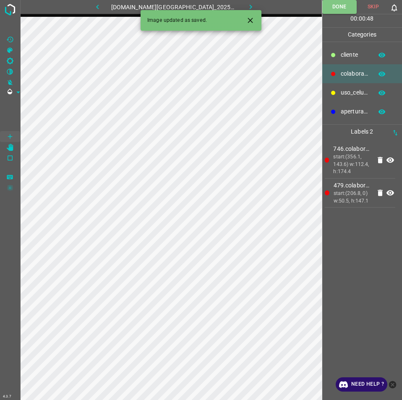
click at [251, 6] on button "button" at bounding box center [251, 7] width 27 height 14
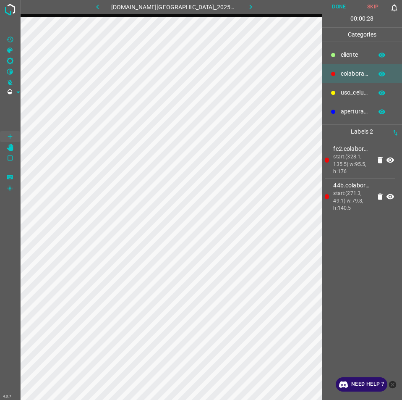
drag, startPoint x: 337, startPoint y: 3, endPoint x: 330, endPoint y: 10, distance: 9.5
click at [335, 4] on button "Done" at bounding box center [340, 7] width 34 height 14
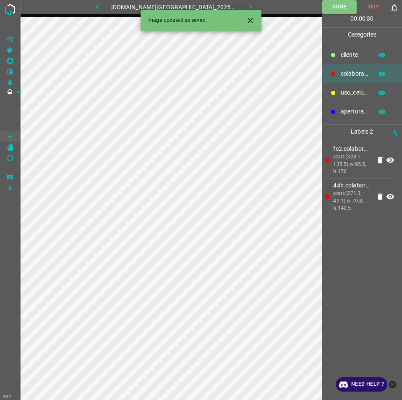
click at [249, 3] on button "button" at bounding box center [251, 7] width 27 height 14
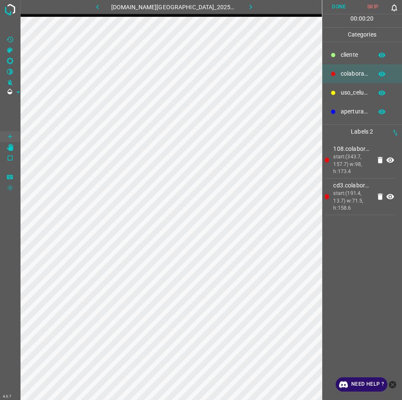
click at [335, 9] on button "Done" at bounding box center [340, 7] width 34 height 14
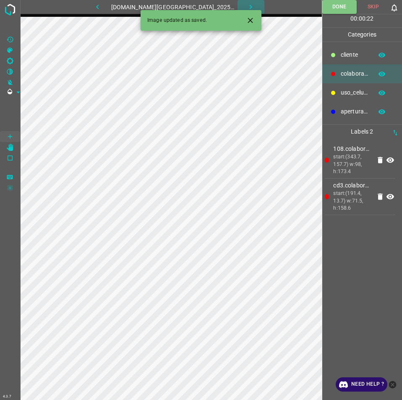
click at [247, 6] on icon "button" at bounding box center [251, 7] width 9 height 9
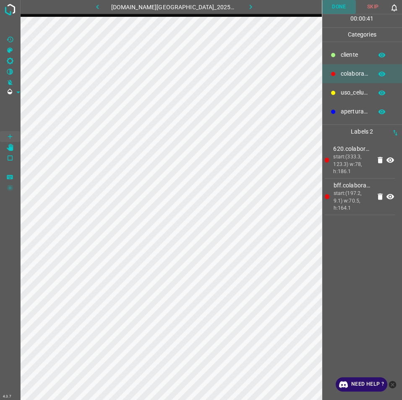
click at [337, 7] on button "Done" at bounding box center [340, 7] width 34 height 14
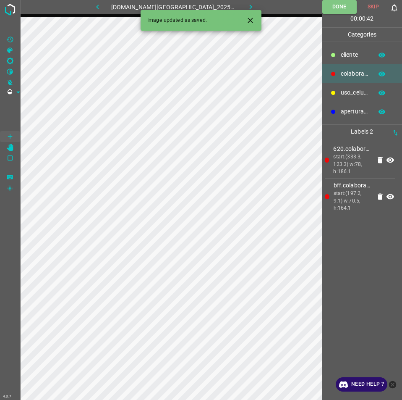
click at [246, 1] on button "button" at bounding box center [251, 7] width 27 height 14
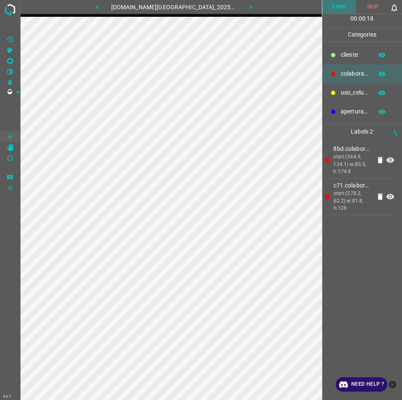
click at [339, 6] on button "Done" at bounding box center [340, 7] width 34 height 14
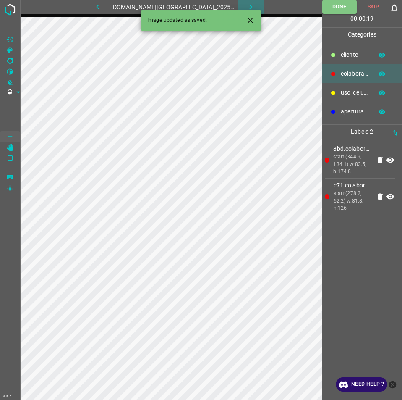
click at [247, 3] on icon "button" at bounding box center [251, 7] width 9 height 9
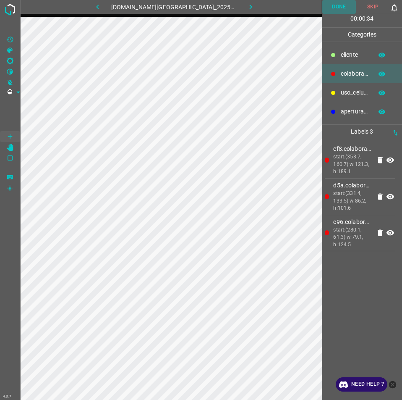
click at [340, 2] on button "Done" at bounding box center [340, 7] width 34 height 14
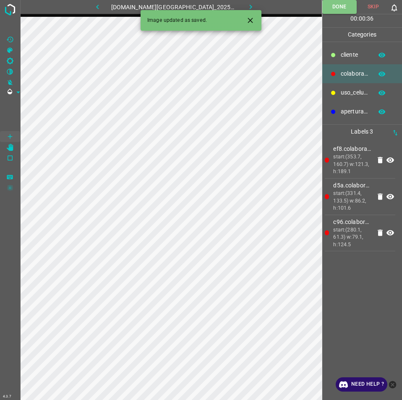
click at [247, 3] on icon "button" at bounding box center [251, 7] width 9 height 9
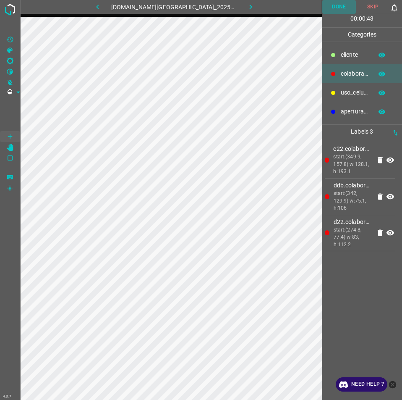
click at [344, 3] on button "Done" at bounding box center [340, 7] width 34 height 14
click at [246, 1] on button "button" at bounding box center [251, 7] width 27 height 14
drag, startPoint x: 341, startPoint y: 3, endPoint x: 354, endPoint y: 1, distance: 13.6
click at [346, 3] on button "Done" at bounding box center [340, 7] width 34 height 14
click at [348, 5] on button "Done" at bounding box center [340, 7] width 34 height 14
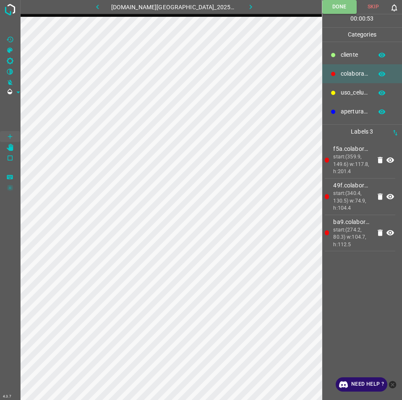
click at [247, 5] on icon "button" at bounding box center [251, 7] width 9 height 9
click at [339, 5] on button "Done" at bounding box center [340, 7] width 34 height 14
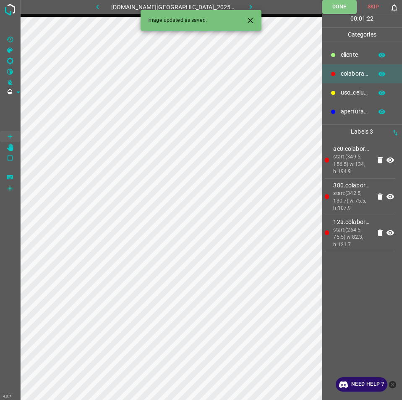
click at [247, 3] on icon "button" at bounding box center [251, 7] width 9 height 9
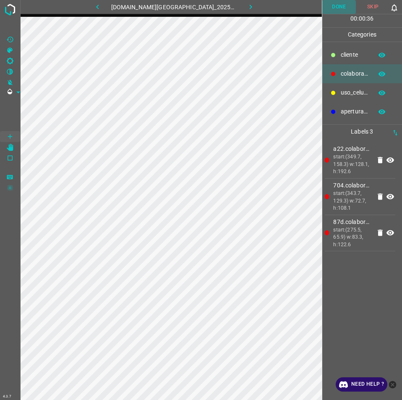
drag, startPoint x: 334, startPoint y: 7, endPoint x: 328, endPoint y: 5, distance: 6.2
click at [335, 5] on button "Done" at bounding box center [340, 7] width 34 height 14
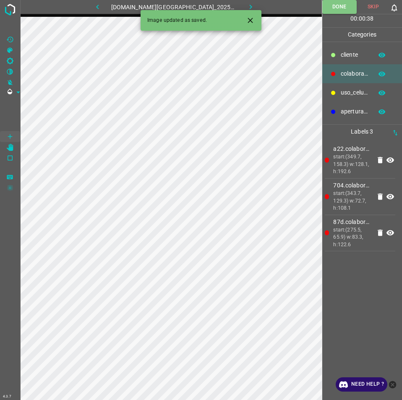
click at [247, 5] on icon "button" at bounding box center [251, 7] width 9 height 9
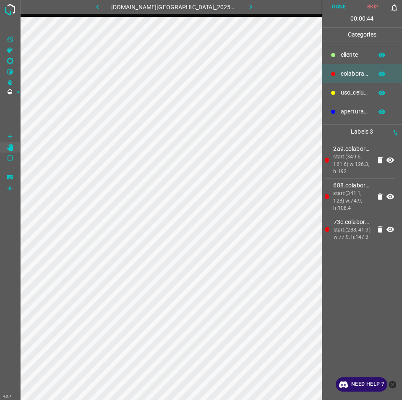
click at [341, 0] on button "Done" at bounding box center [340, 7] width 34 height 14
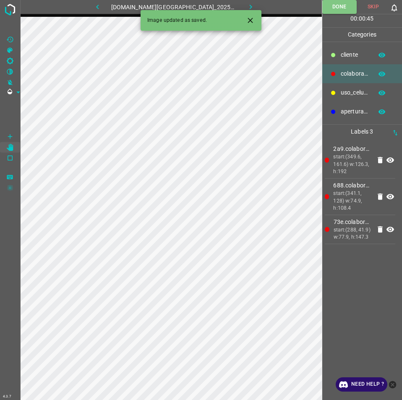
click at [247, 5] on icon "button" at bounding box center [251, 7] width 9 height 9
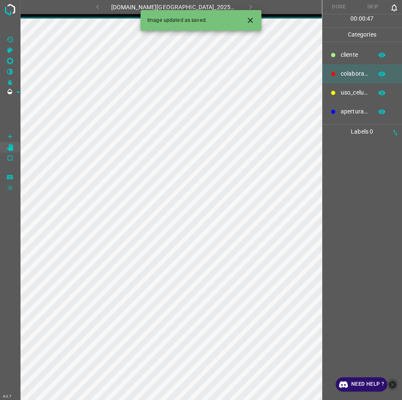
click at [390, 385] on icon "close-help" at bounding box center [393, 385] width 8 height 8
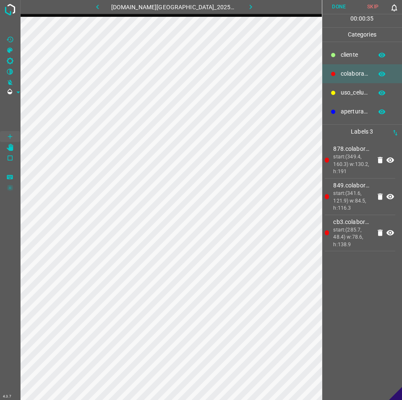
click at [333, 5] on button "Done" at bounding box center [340, 7] width 34 height 14
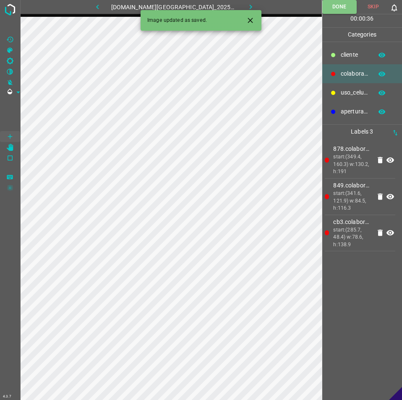
click at [247, 4] on icon "button" at bounding box center [251, 7] width 9 height 9
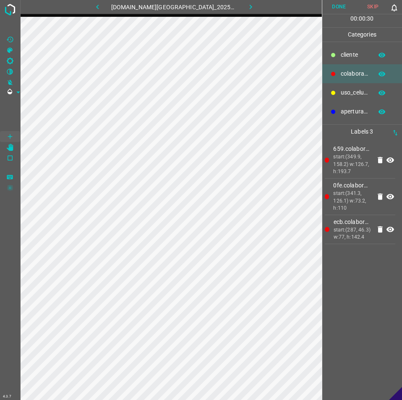
click at [332, 3] on button "Done" at bounding box center [340, 7] width 34 height 14
click at [247, 3] on icon "button" at bounding box center [251, 7] width 9 height 9
click at [337, 6] on button "Done" at bounding box center [340, 7] width 34 height 14
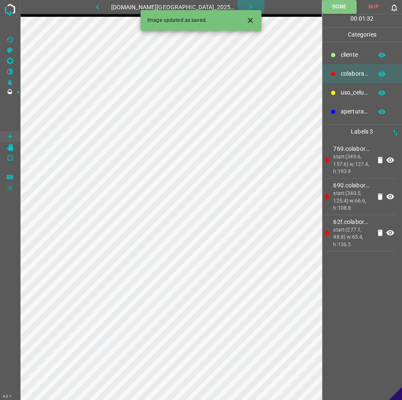
click at [239, 2] on button "button" at bounding box center [251, 7] width 27 height 14
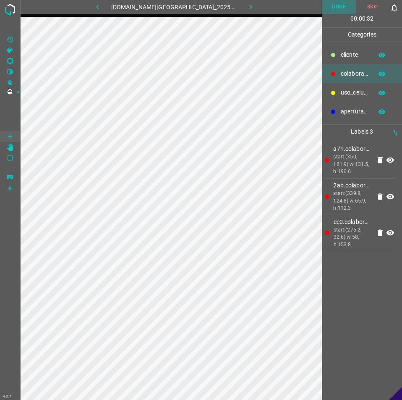
click at [346, 7] on button "Done" at bounding box center [340, 7] width 34 height 14
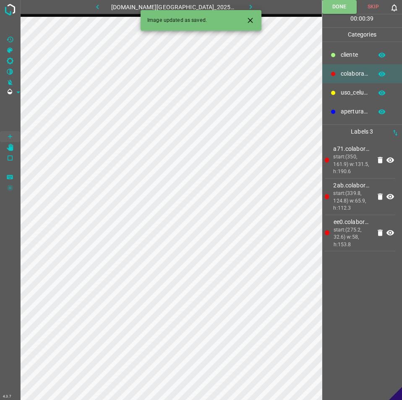
click at [247, 4] on icon "button" at bounding box center [251, 7] width 9 height 9
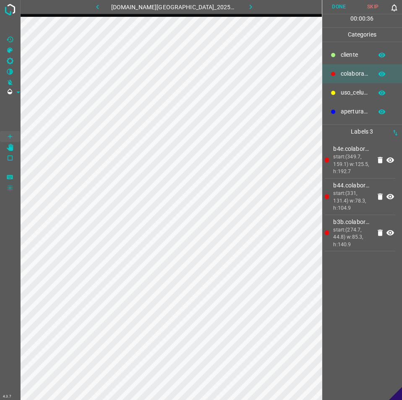
click at [339, 13] on button "Done" at bounding box center [340, 7] width 34 height 14
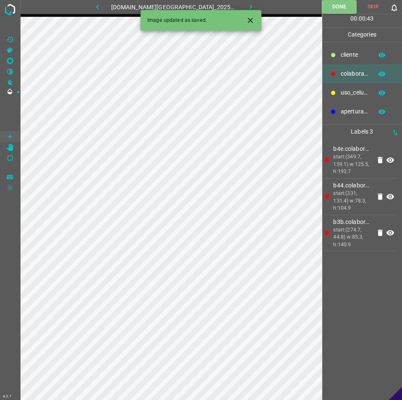
click at [251, 7] on button "button" at bounding box center [251, 7] width 27 height 14
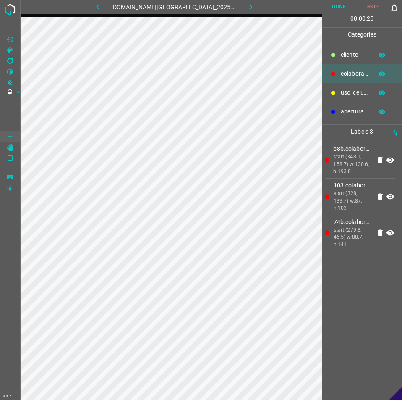
click at [344, 14] on div "00 : 00 : 25" at bounding box center [363, 20] width 80 height 13
click at [325, 7] on button "Done" at bounding box center [340, 7] width 34 height 14
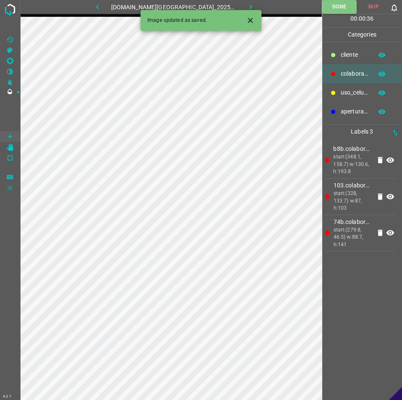
click at [250, 6] on icon "button" at bounding box center [251, 7] width 3 height 5
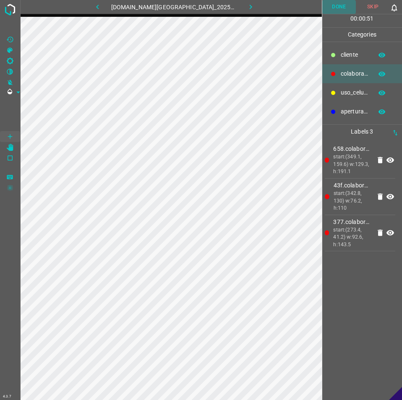
click at [339, 8] on button "Done" at bounding box center [340, 7] width 34 height 14
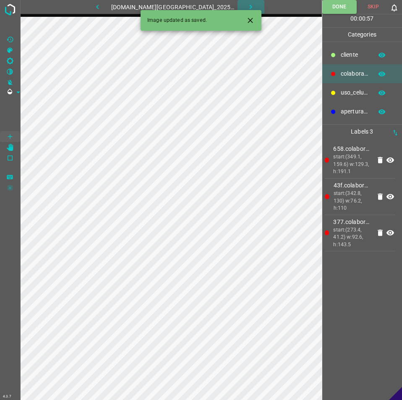
click at [250, 0] on button "button" at bounding box center [251, 7] width 27 height 14
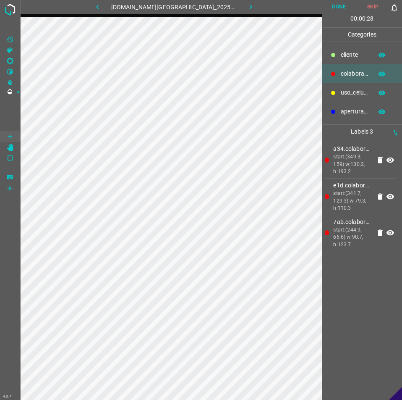
click at [339, 2] on button "Done" at bounding box center [340, 7] width 34 height 14
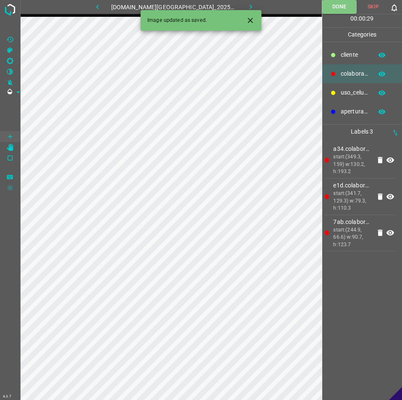
click at [247, 7] on icon "button" at bounding box center [251, 7] width 9 height 9
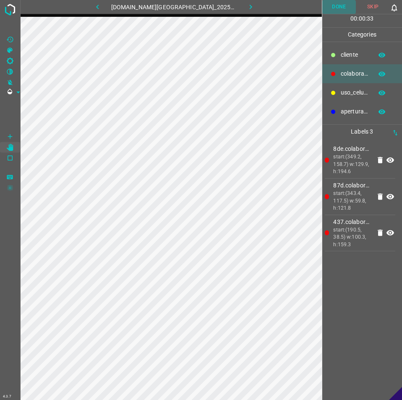
click at [330, 8] on button "Done" at bounding box center [340, 7] width 34 height 14
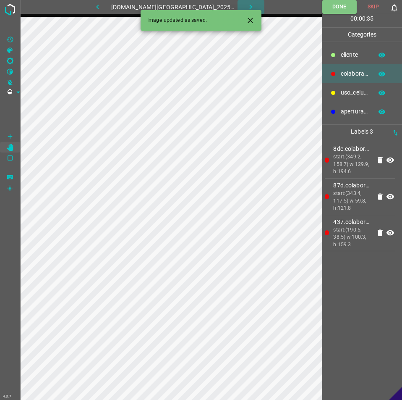
click at [238, 2] on button "button" at bounding box center [251, 7] width 27 height 14
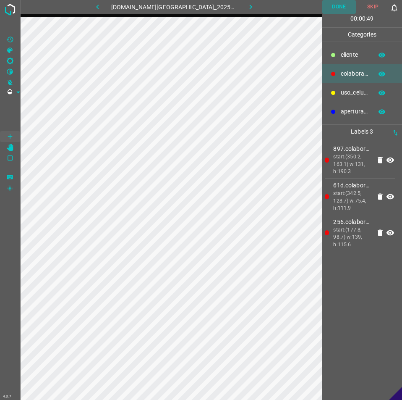
drag, startPoint x: 334, startPoint y: 5, endPoint x: 300, endPoint y: 15, distance: 35.7
click at [329, 8] on button "Done" at bounding box center [340, 7] width 34 height 14
click at [247, 10] on button "button" at bounding box center [251, 7] width 27 height 14
click at [347, 0] on button "Done" at bounding box center [340, 7] width 34 height 14
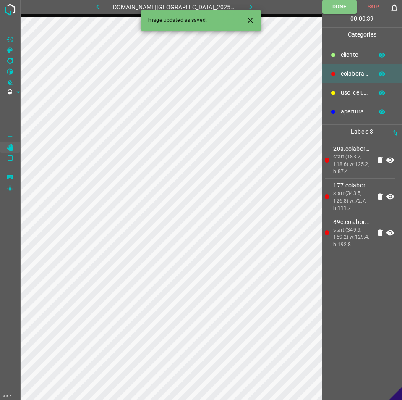
click at [247, 5] on icon "button" at bounding box center [251, 7] width 9 height 9
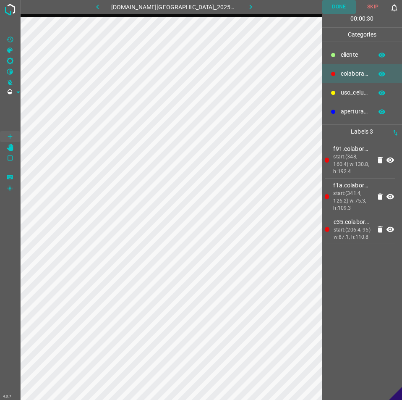
click at [341, 2] on button "Done" at bounding box center [340, 7] width 34 height 14
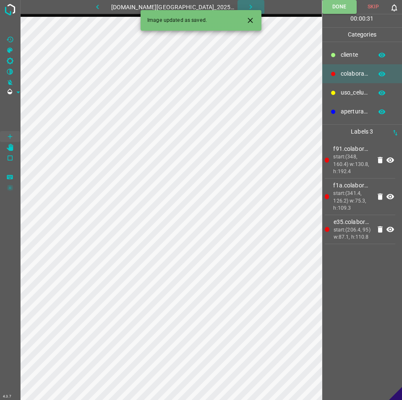
click at [239, 1] on button "button" at bounding box center [251, 7] width 27 height 14
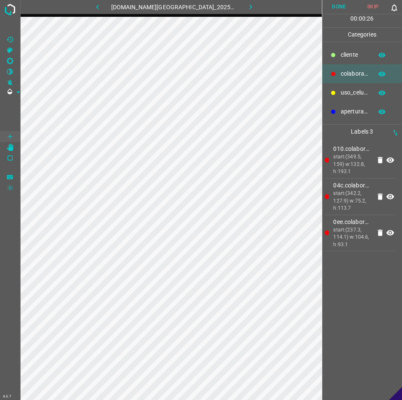
click at [341, 1] on button "Done" at bounding box center [340, 7] width 34 height 14
click at [329, 5] on button "Done" at bounding box center [340, 7] width 34 height 14
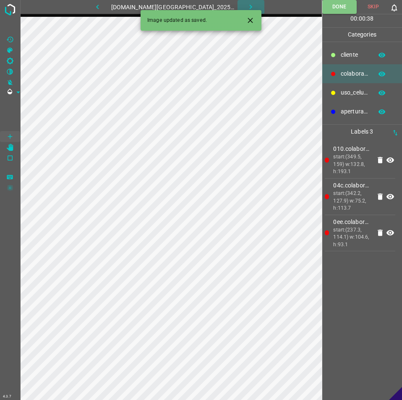
click at [247, 4] on icon "button" at bounding box center [251, 7] width 9 height 9
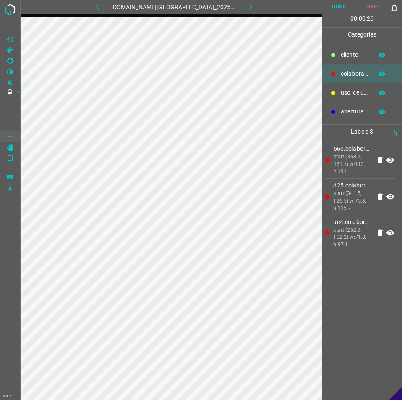
click at [333, 10] on button "Done" at bounding box center [340, 7] width 34 height 14
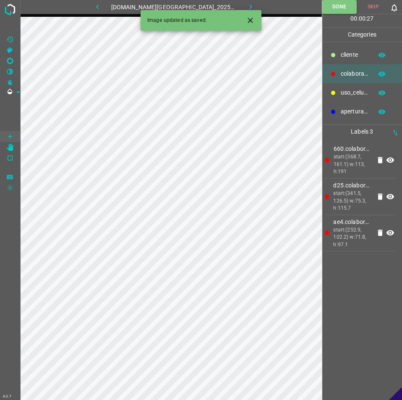
click at [241, 2] on button "button" at bounding box center [251, 7] width 27 height 14
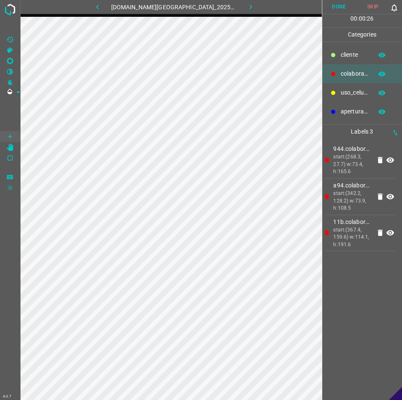
click at [345, 1] on button "Done" at bounding box center [340, 7] width 34 height 14
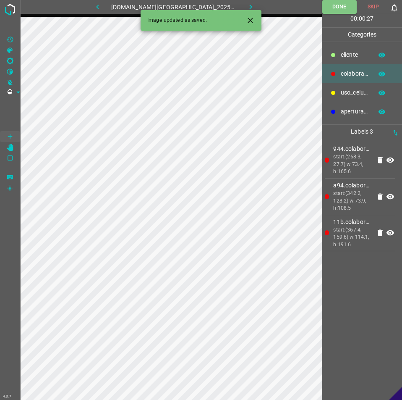
click at [247, 5] on icon "button" at bounding box center [251, 7] width 9 height 9
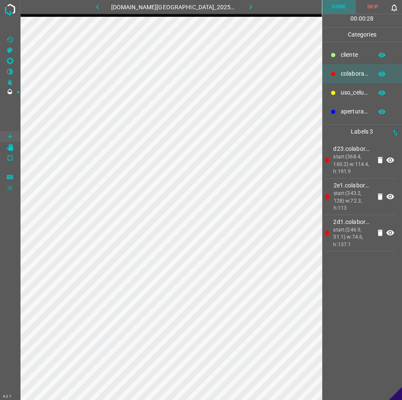
click at [347, 1] on button "Done" at bounding box center [340, 7] width 34 height 14
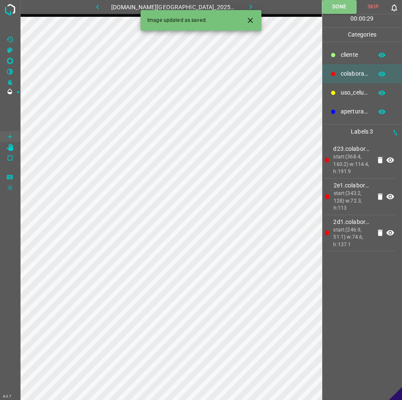
click at [238, 6] on button "button" at bounding box center [251, 7] width 27 height 14
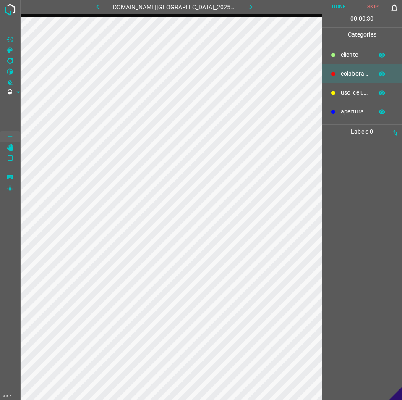
click at [247, 5] on icon "button" at bounding box center [251, 7] width 9 height 9
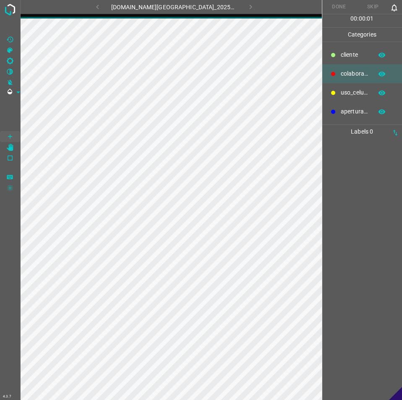
click at [105, 8] on div "891-bch-samara.ddns.me_20250809_134157_000003690.jpg" at bounding box center [174, 7] width 253 height 14
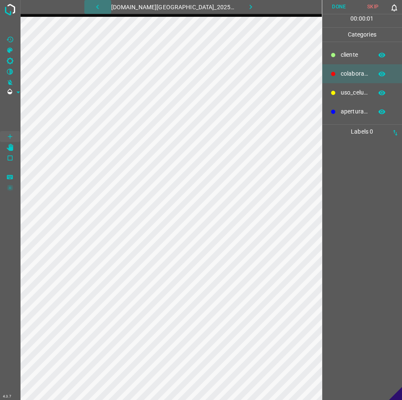
click at [102, 8] on icon "button" at bounding box center [97, 7] width 9 height 9
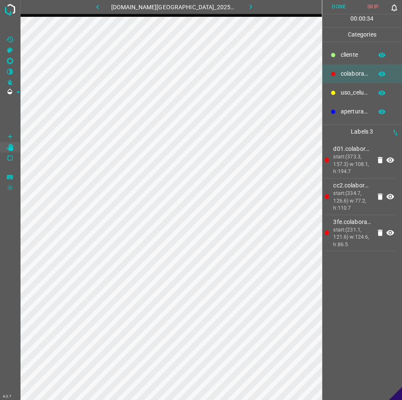
click at [336, 5] on button "Done" at bounding box center [340, 7] width 34 height 14
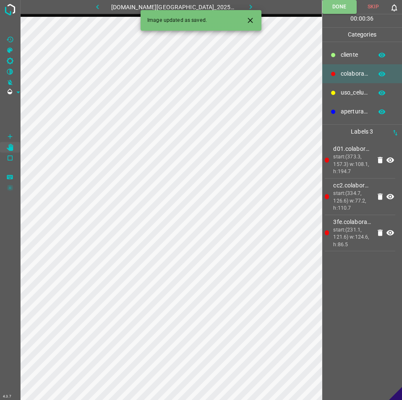
click at [247, 5] on icon "button" at bounding box center [251, 7] width 9 height 9
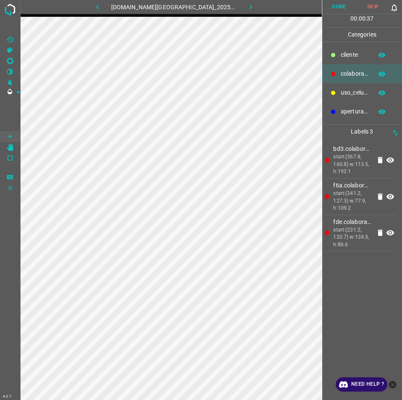
click at [344, 1] on button "Done" at bounding box center [340, 7] width 34 height 14
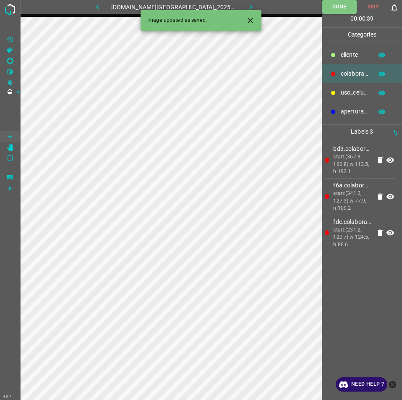
click at [238, 7] on button "button" at bounding box center [251, 7] width 27 height 14
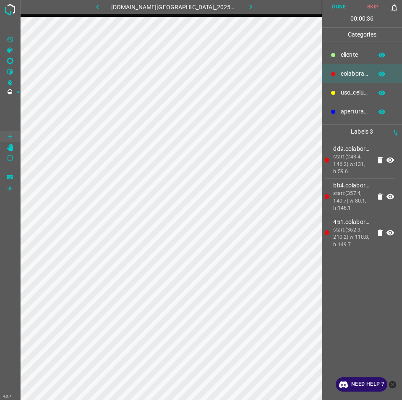
click at [344, 5] on button "Done" at bounding box center [340, 7] width 34 height 14
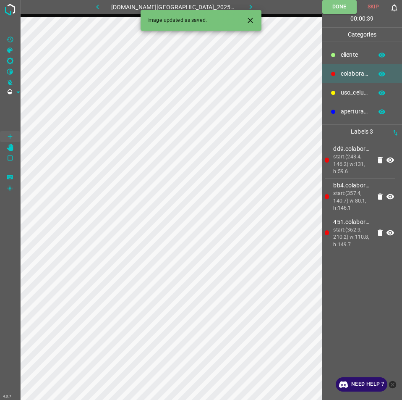
click at [252, 5] on button "button" at bounding box center [251, 7] width 27 height 14
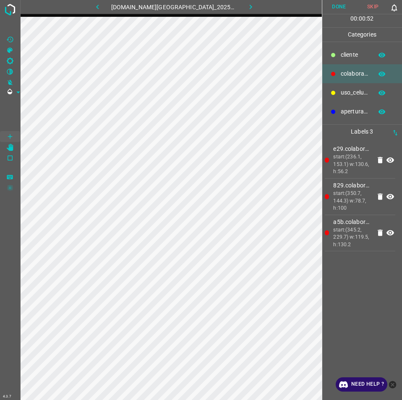
click at [331, 12] on button "Done" at bounding box center [340, 7] width 34 height 14
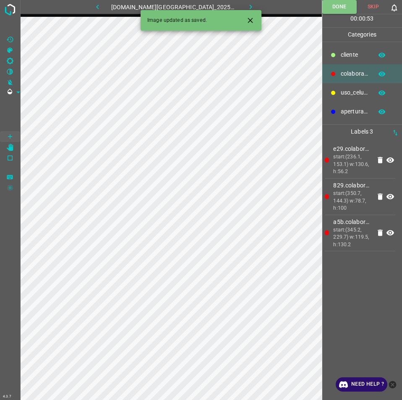
click at [247, 7] on icon "button" at bounding box center [251, 7] width 9 height 9
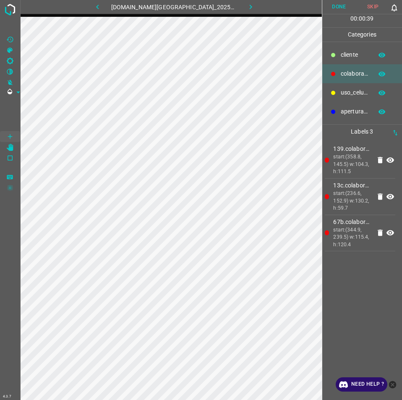
click at [336, 11] on button "Done" at bounding box center [340, 7] width 34 height 14
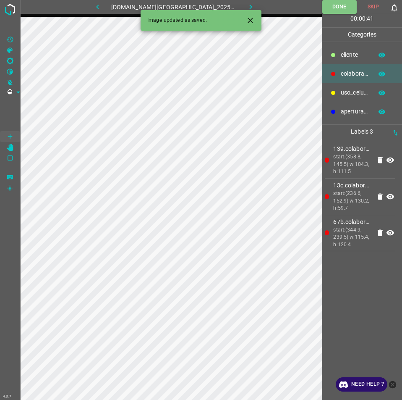
click at [251, 5] on button "button" at bounding box center [251, 7] width 27 height 14
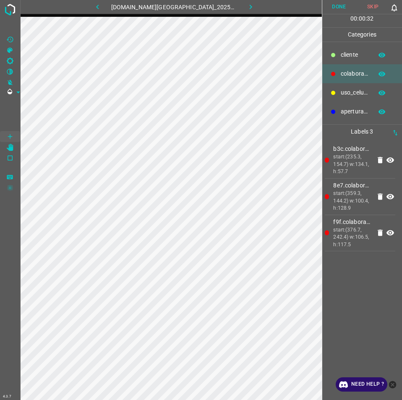
click at [341, 8] on button "Done" at bounding box center [340, 7] width 34 height 14
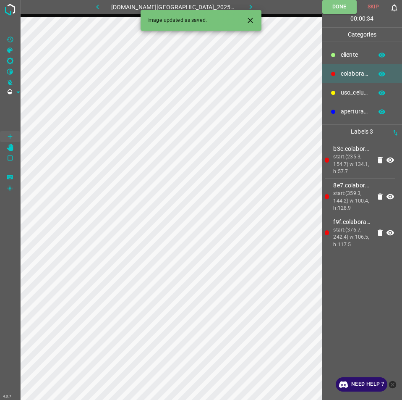
click at [238, 5] on button "button" at bounding box center [251, 7] width 27 height 14
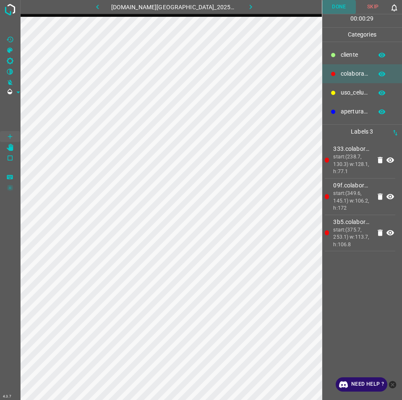
click at [333, 8] on button "Done" at bounding box center [340, 7] width 34 height 14
click at [250, 8] on button "button" at bounding box center [251, 7] width 27 height 14
click at [341, 10] on button "Done" at bounding box center [340, 7] width 34 height 14
drag, startPoint x: 343, startPoint y: 3, endPoint x: 278, endPoint y: 16, distance: 66.5
click at [341, 3] on button "Done" at bounding box center [340, 7] width 34 height 14
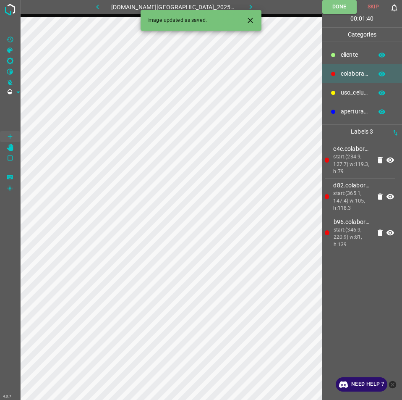
click at [247, 8] on icon "button" at bounding box center [251, 7] width 9 height 9
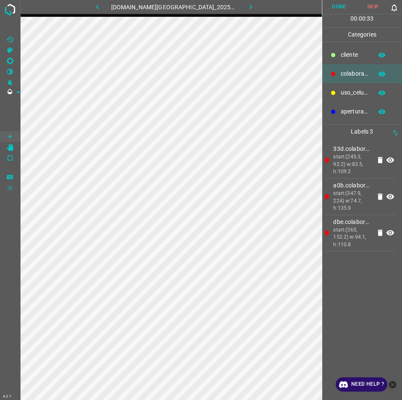
click at [338, 7] on button "Done" at bounding box center [340, 7] width 34 height 14
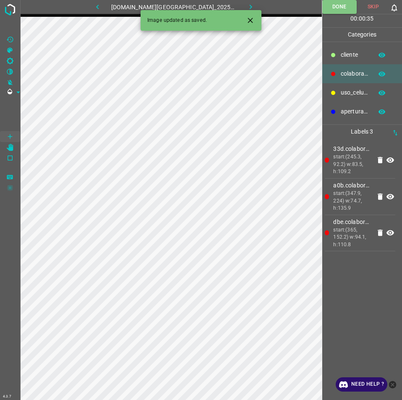
click at [247, 3] on icon "button" at bounding box center [251, 7] width 9 height 9
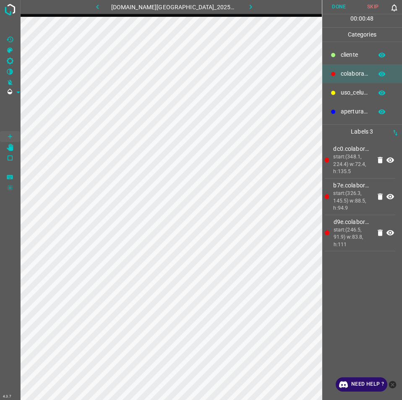
click at [331, 8] on button "Done" at bounding box center [340, 7] width 34 height 14
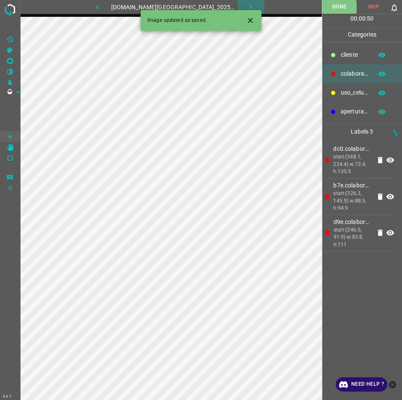
click at [248, 3] on button "button" at bounding box center [251, 7] width 27 height 14
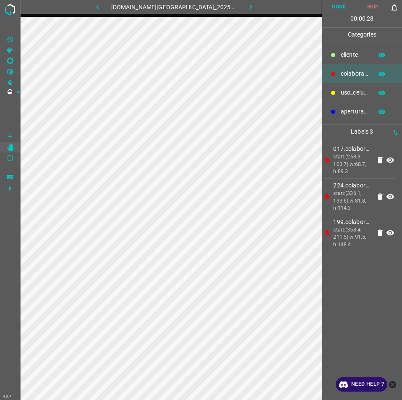
click at [331, 10] on button "Done" at bounding box center [340, 7] width 34 height 14
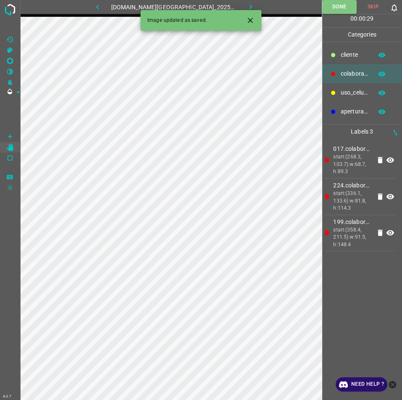
click at [247, 5] on button "button" at bounding box center [251, 7] width 27 height 14
